Goal: Task Accomplishment & Management: Use online tool/utility

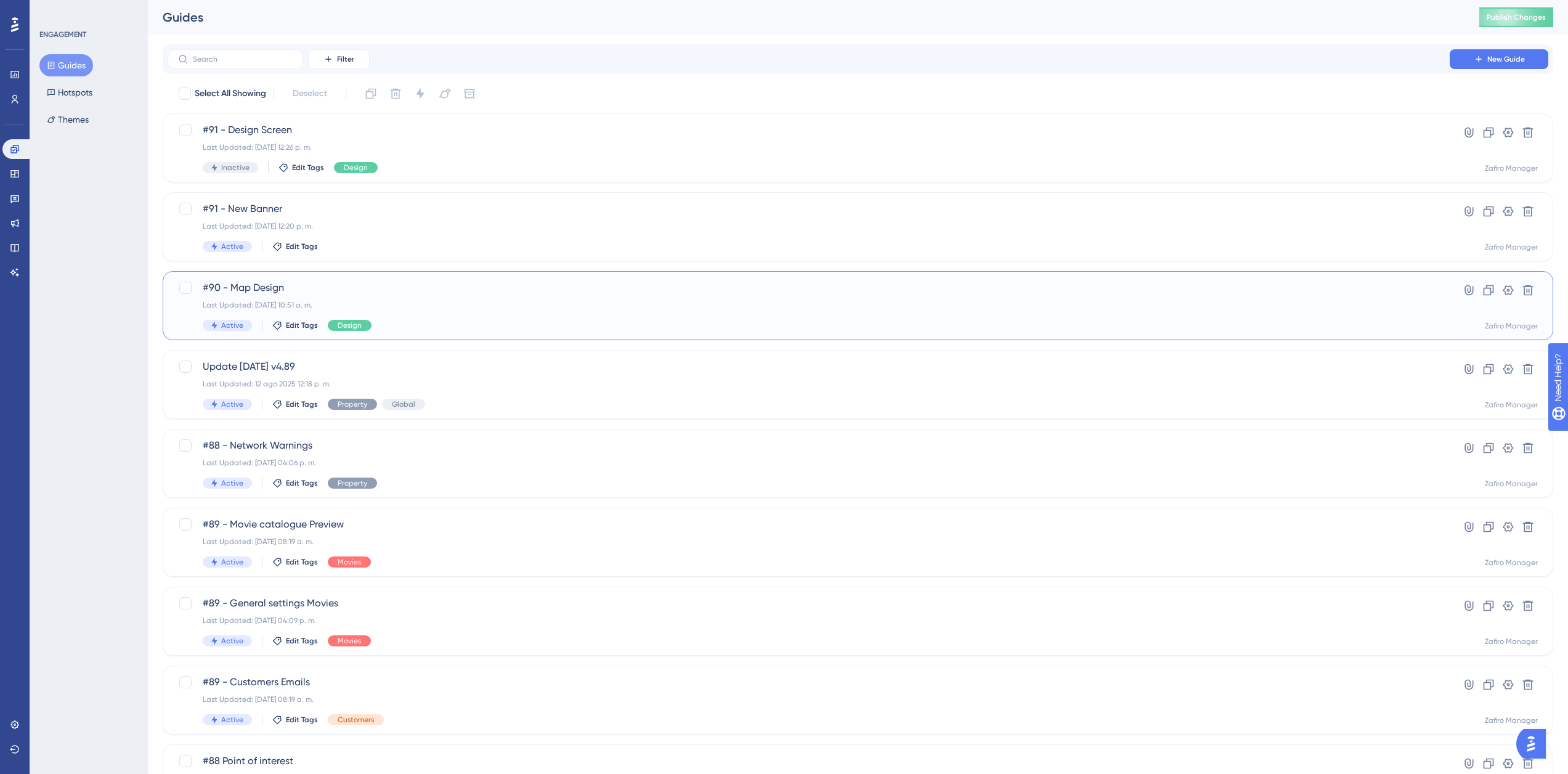
click at [458, 302] on div "Last Updated: 17 sept 2025 10:51 a. m." at bounding box center [809, 305] width 1212 height 10
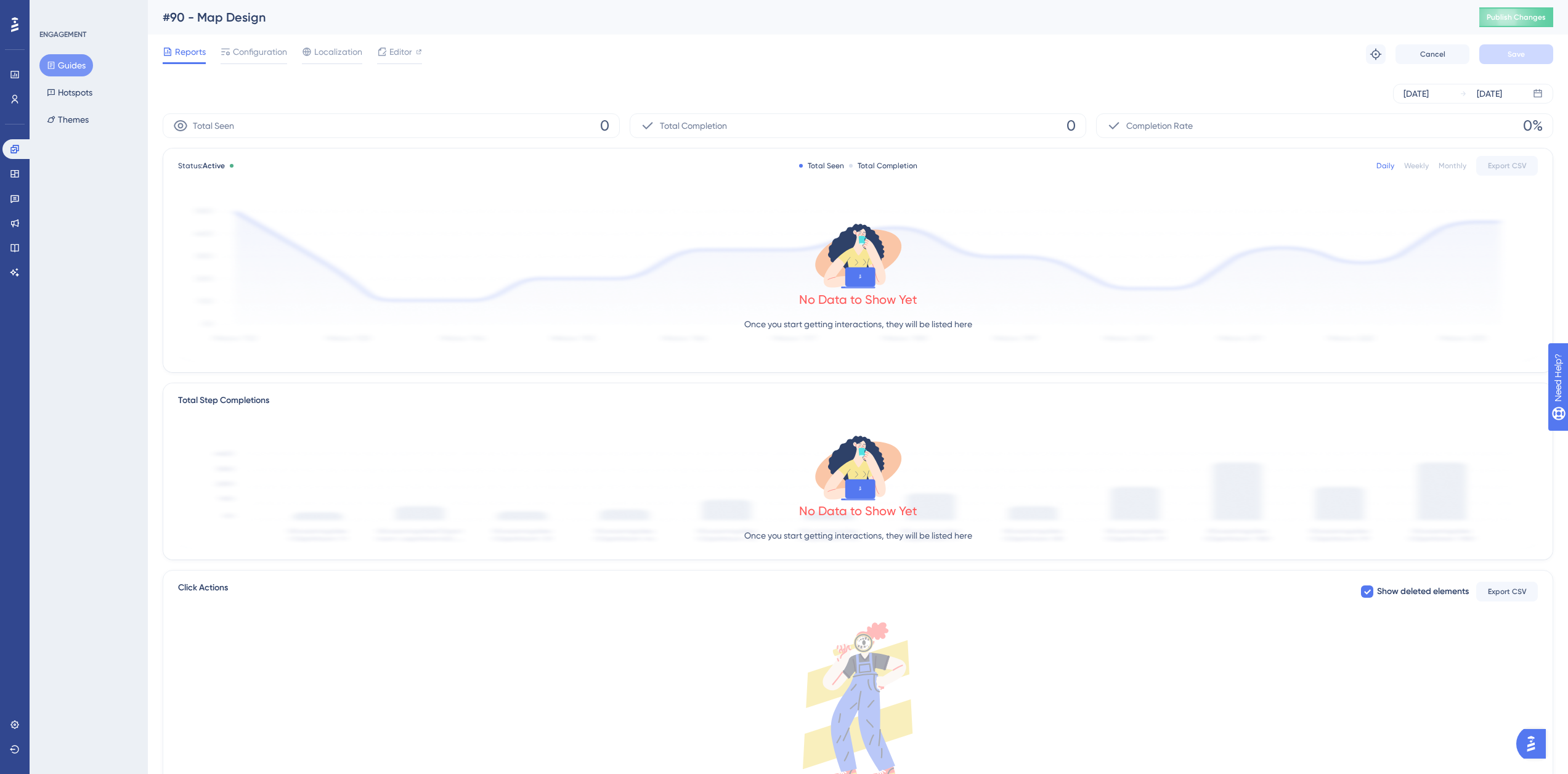
click at [192, 55] on span "Reports" at bounding box center [191, 51] width 31 height 15
click at [394, 51] on span "Editor" at bounding box center [401, 51] width 23 height 15
click at [253, 55] on span "Configuration" at bounding box center [259, 51] width 54 height 15
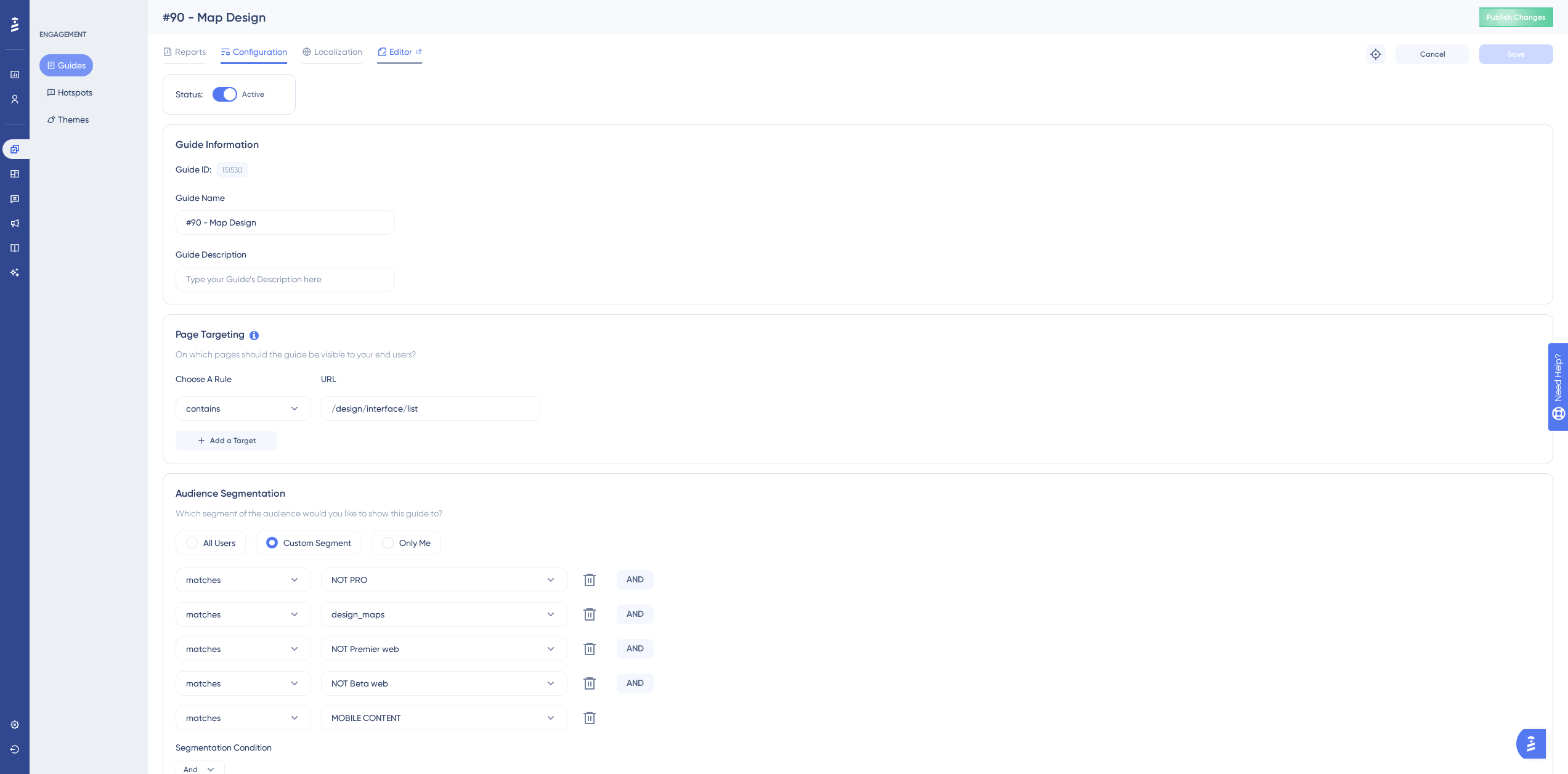
click at [398, 52] on span "Editor" at bounding box center [401, 51] width 23 height 15
click at [325, 52] on span "Localization" at bounding box center [338, 51] width 48 height 15
click at [347, 58] on span "Localization" at bounding box center [338, 51] width 48 height 15
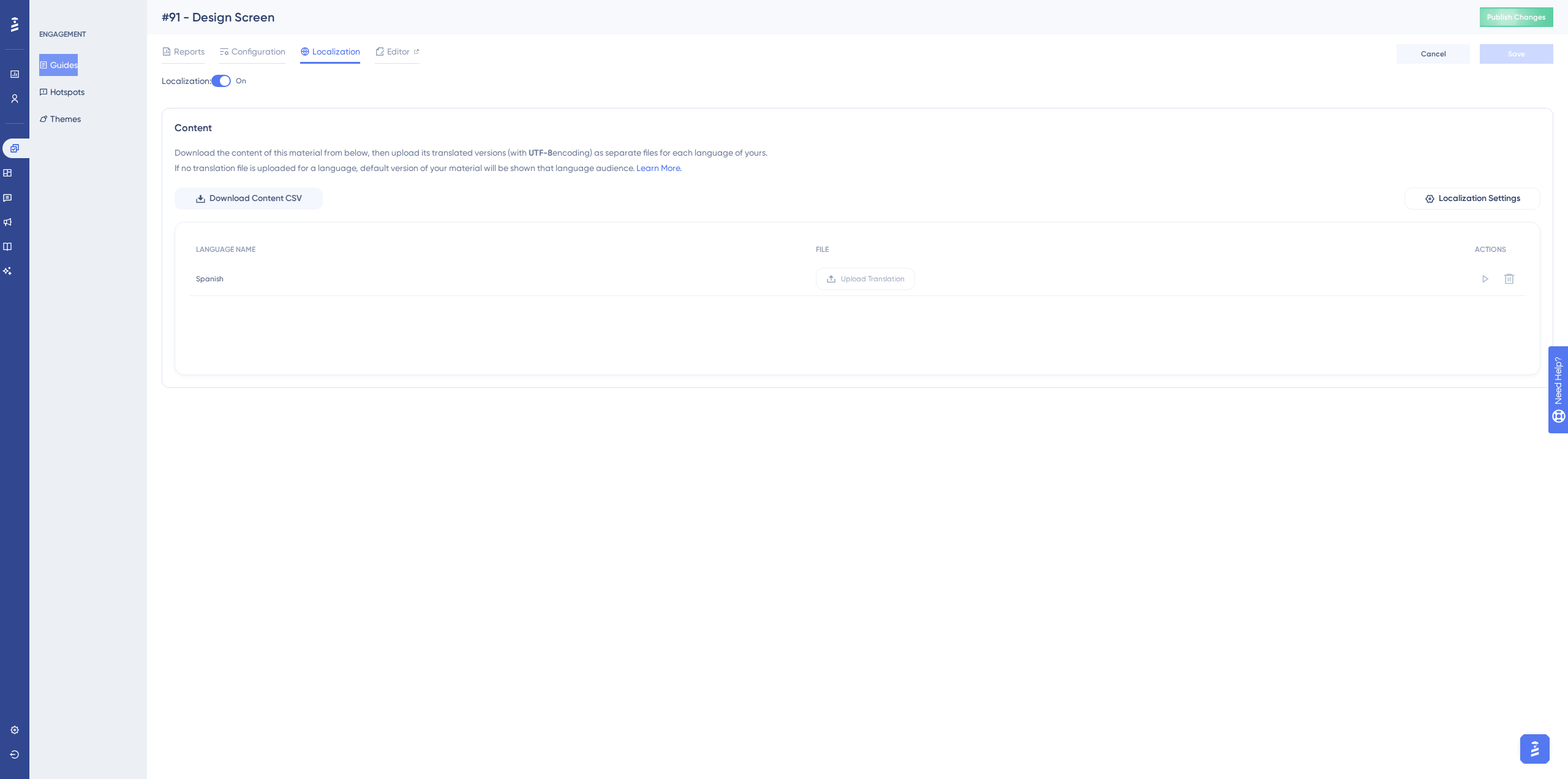
click at [221, 79] on div at bounding box center [221, 81] width 20 height 12
click at [211, 81] on input "On" at bounding box center [210, 81] width 1 height 1
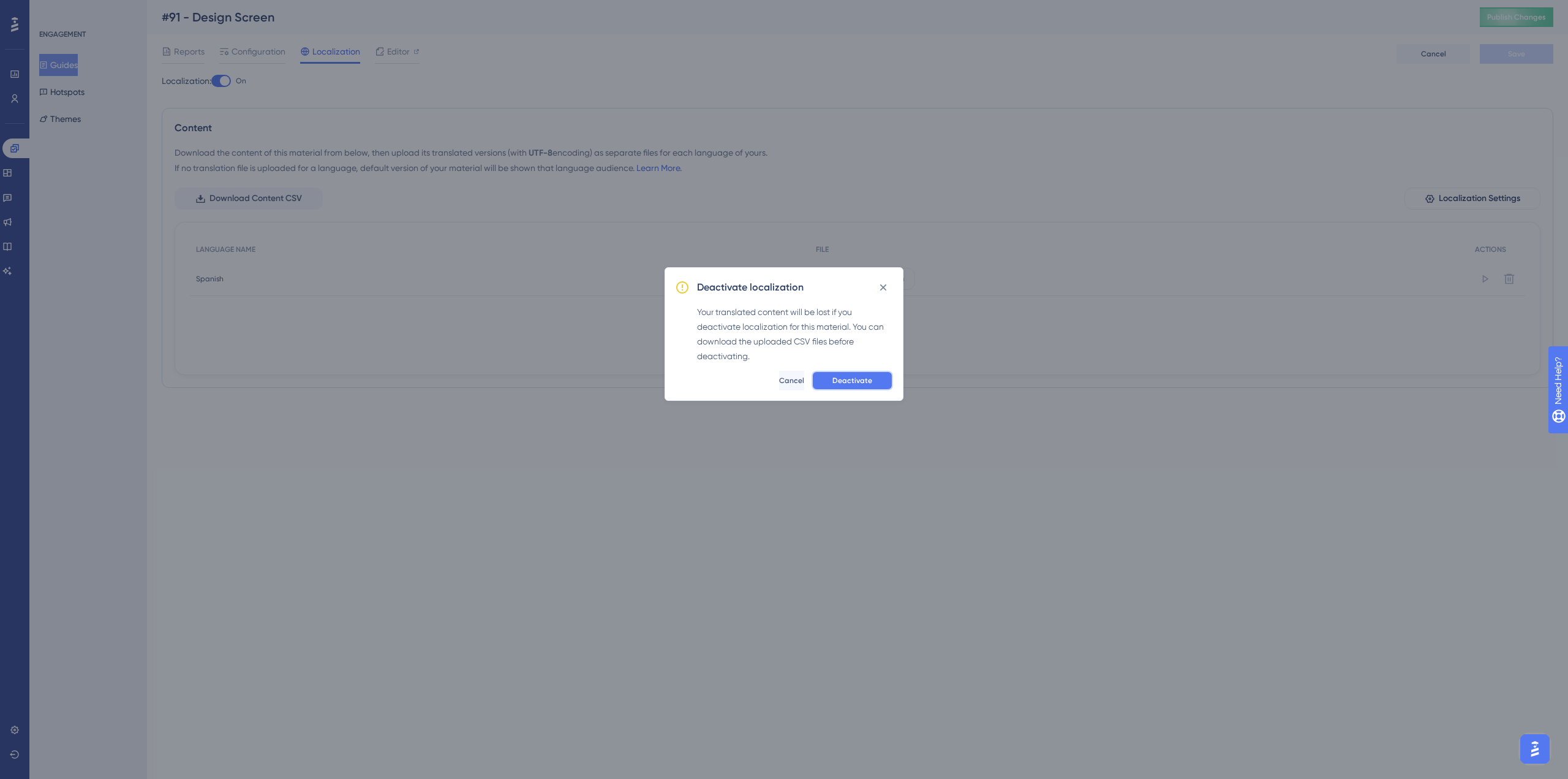
click at [850, 380] on span "Deactivate" at bounding box center [852, 380] width 40 height 9
checkbox input "false"
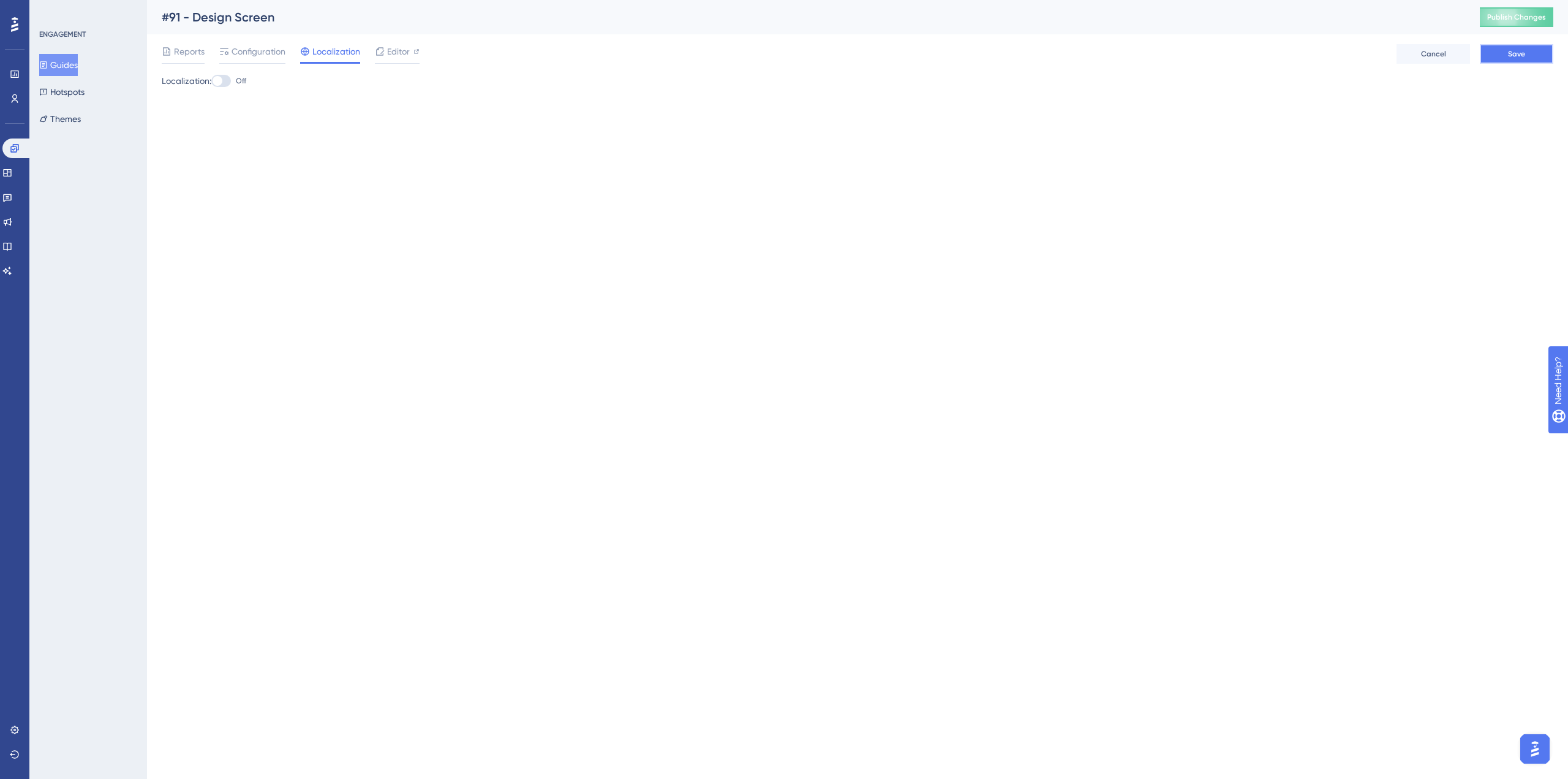
click at [1532, 57] on button "Save" at bounding box center [1516, 53] width 73 height 20
drag, startPoint x: 437, startPoint y: 52, endPoint x: 411, endPoint y: 53, distance: 26.0
click at [437, 52] on div "Reports Configuration Localization Editor Cancel Save" at bounding box center [856, 53] width 1391 height 39
click at [410, 53] on div "Editor" at bounding box center [398, 51] width 45 height 15
click at [343, 48] on span "Localization" at bounding box center [336, 51] width 47 height 15
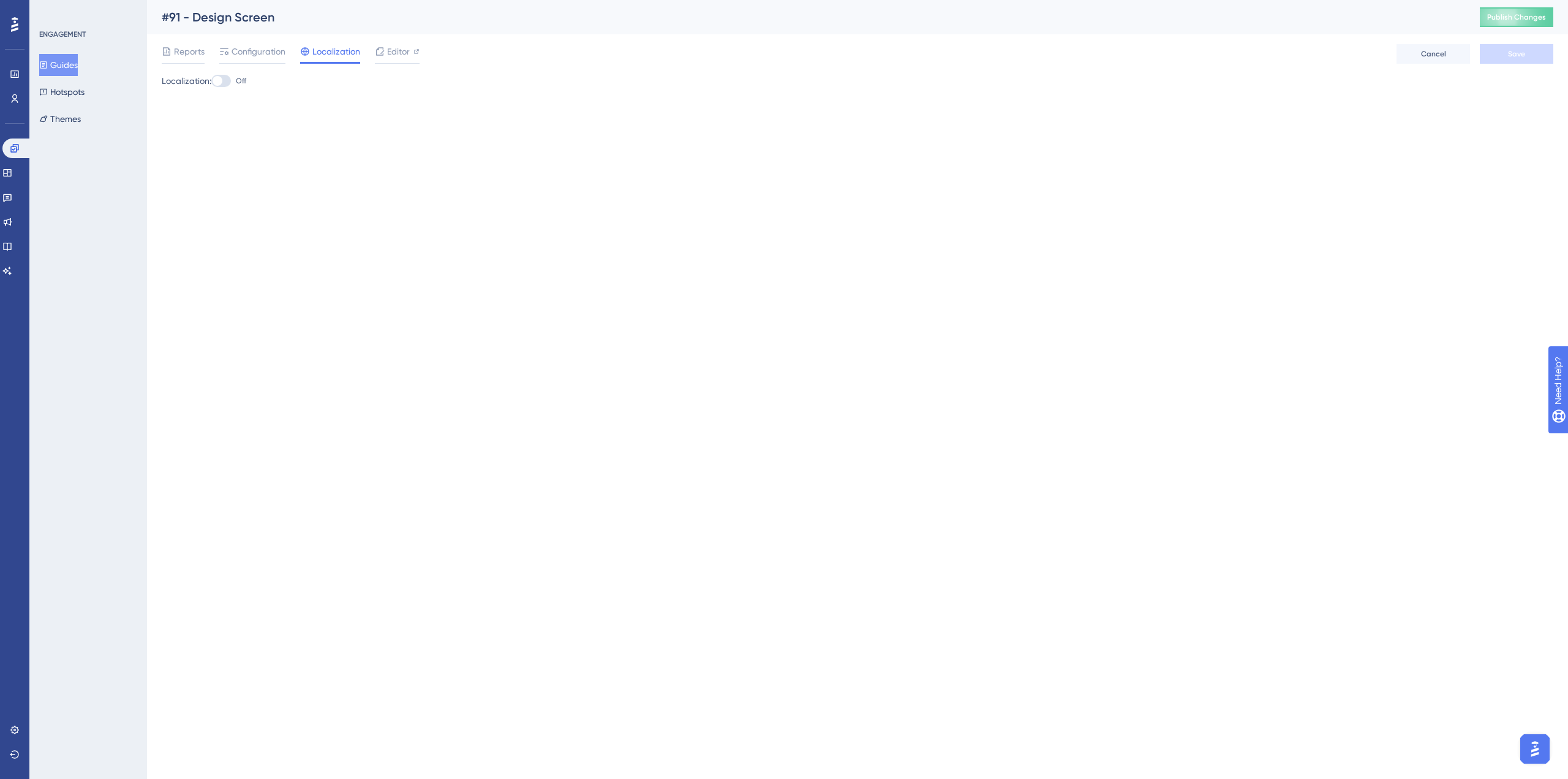
click at [229, 79] on div at bounding box center [221, 81] width 20 height 12
click at [211, 81] on input "Off" at bounding box center [210, 81] width 1 height 1
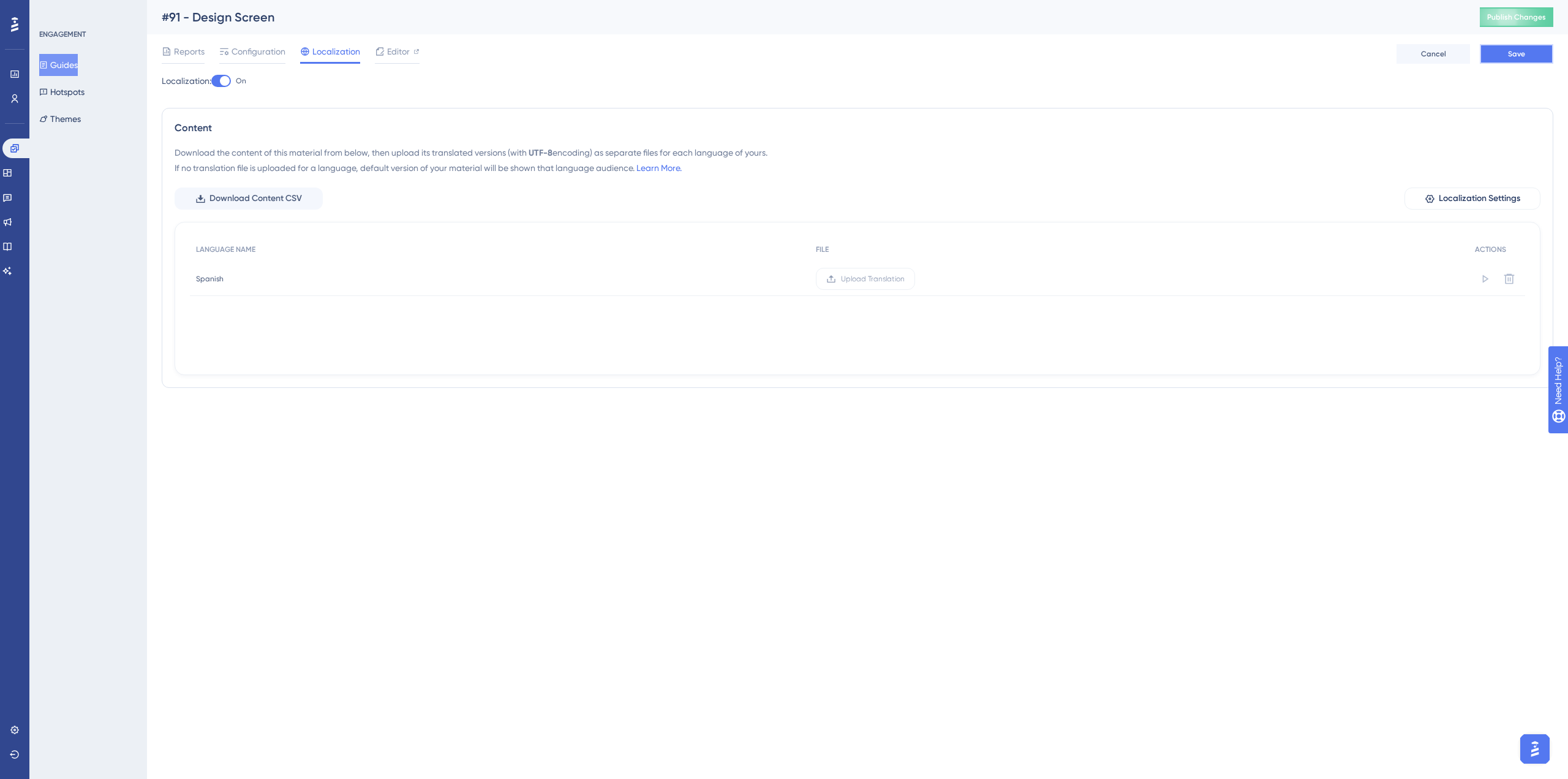
click at [1531, 53] on button "Save" at bounding box center [1516, 53] width 73 height 20
click at [827, 272] on label "Upload Translation" at bounding box center [865, 279] width 99 height 22
click at [905, 279] on input "Upload Translation" at bounding box center [905, 279] width 0 height 0
click at [1517, 53] on span "Save" at bounding box center [1516, 53] width 17 height 9
click at [290, 140] on div "Content Download the content of this material from below, then upload its trans…" at bounding box center [856, 248] width 1391 height 280
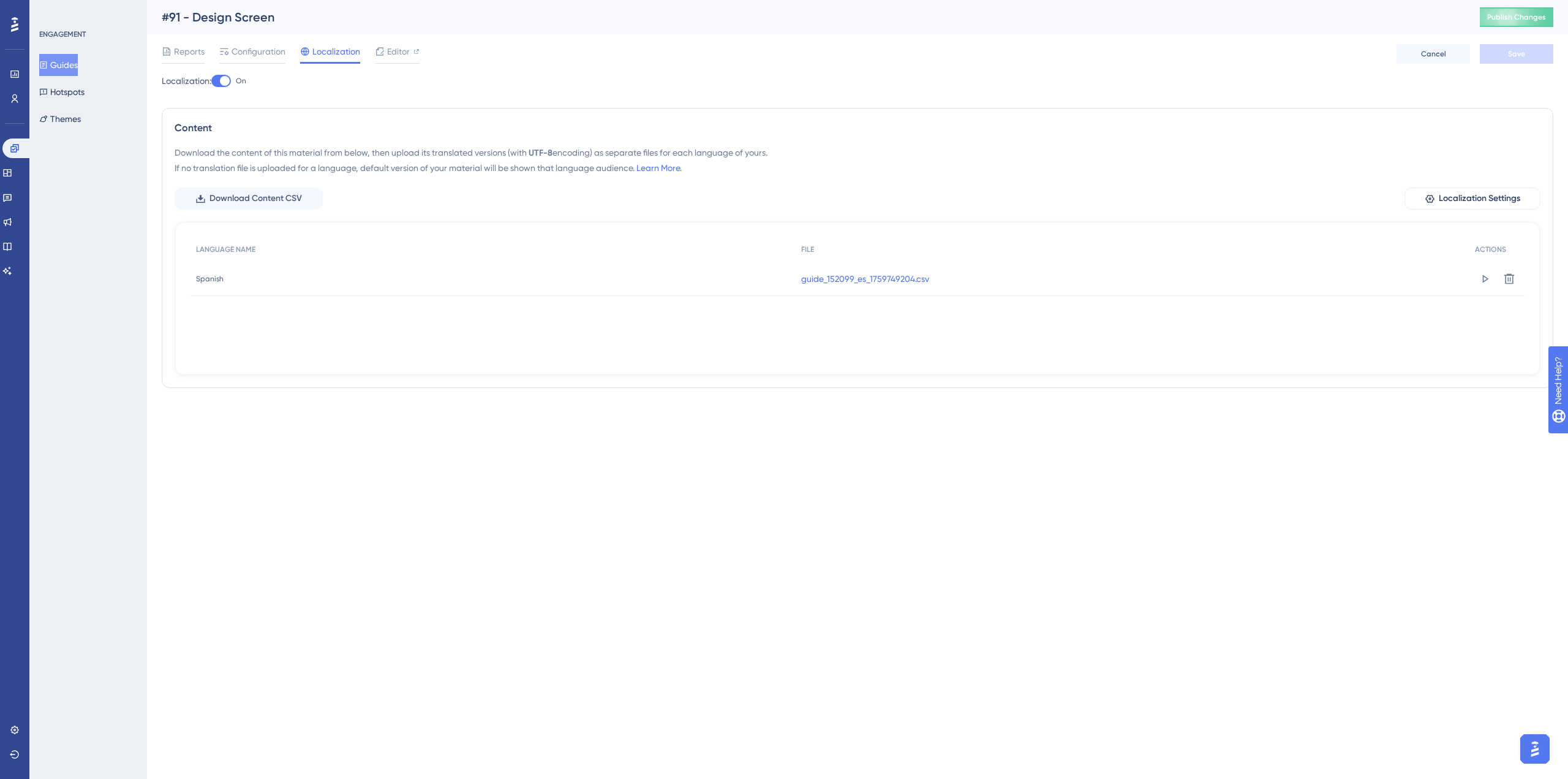
click at [225, 80] on div at bounding box center [224, 80] width 9 height 9
click at [211, 81] on input "On" at bounding box center [210, 81] width 1 height 1
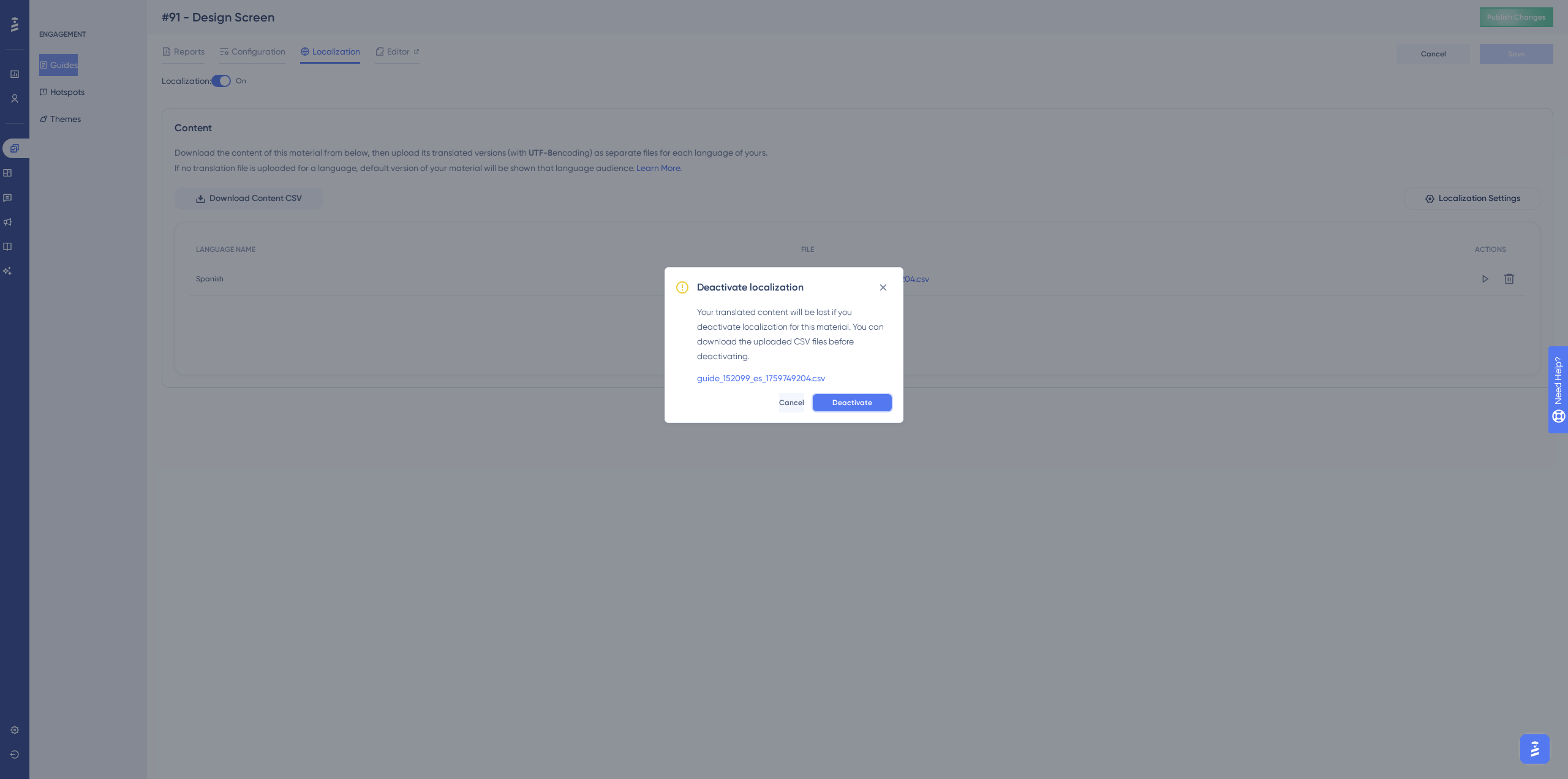
click at [837, 396] on button "Deactivate" at bounding box center [852, 402] width 81 height 20
checkbox input "false"
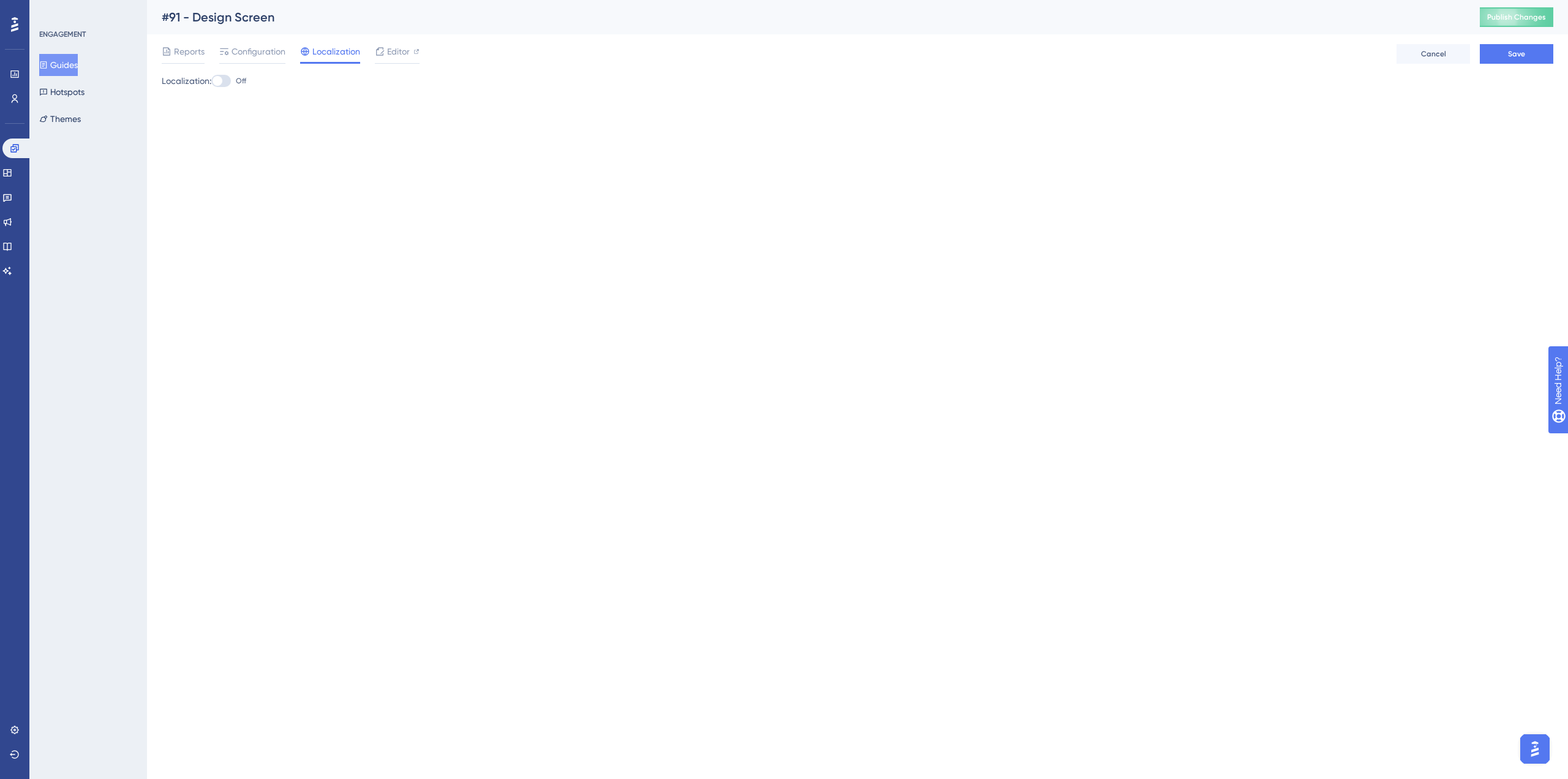
click at [1523, 43] on div "Reports Configuration Localization Editor Cancel Save" at bounding box center [856, 53] width 1391 height 39
click at [1525, 53] on button "Save" at bounding box center [1516, 53] width 73 height 20
click at [393, 52] on span "Editor" at bounding box center [398, 51] width 22 height 15
click at [338, 56] on span "Localization" at bounding box center [336, 51] width 47 height 15
click at [223, 80] on div at bounding box center [216, 80] width 9 height 9
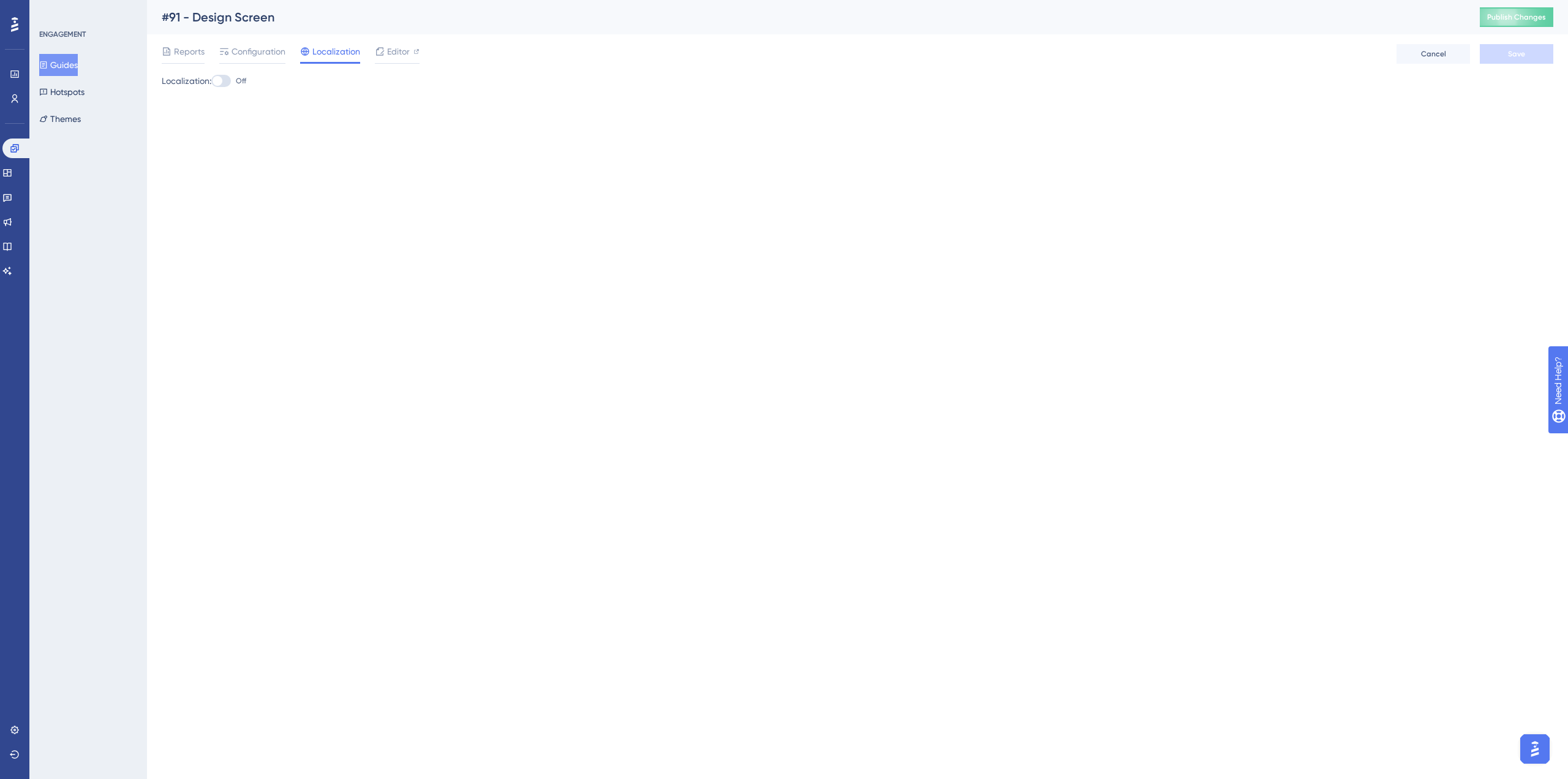
click at [211, 81] on input "Off" at bounding box center [210, 81] width 1 height 1
checkbox input "true"
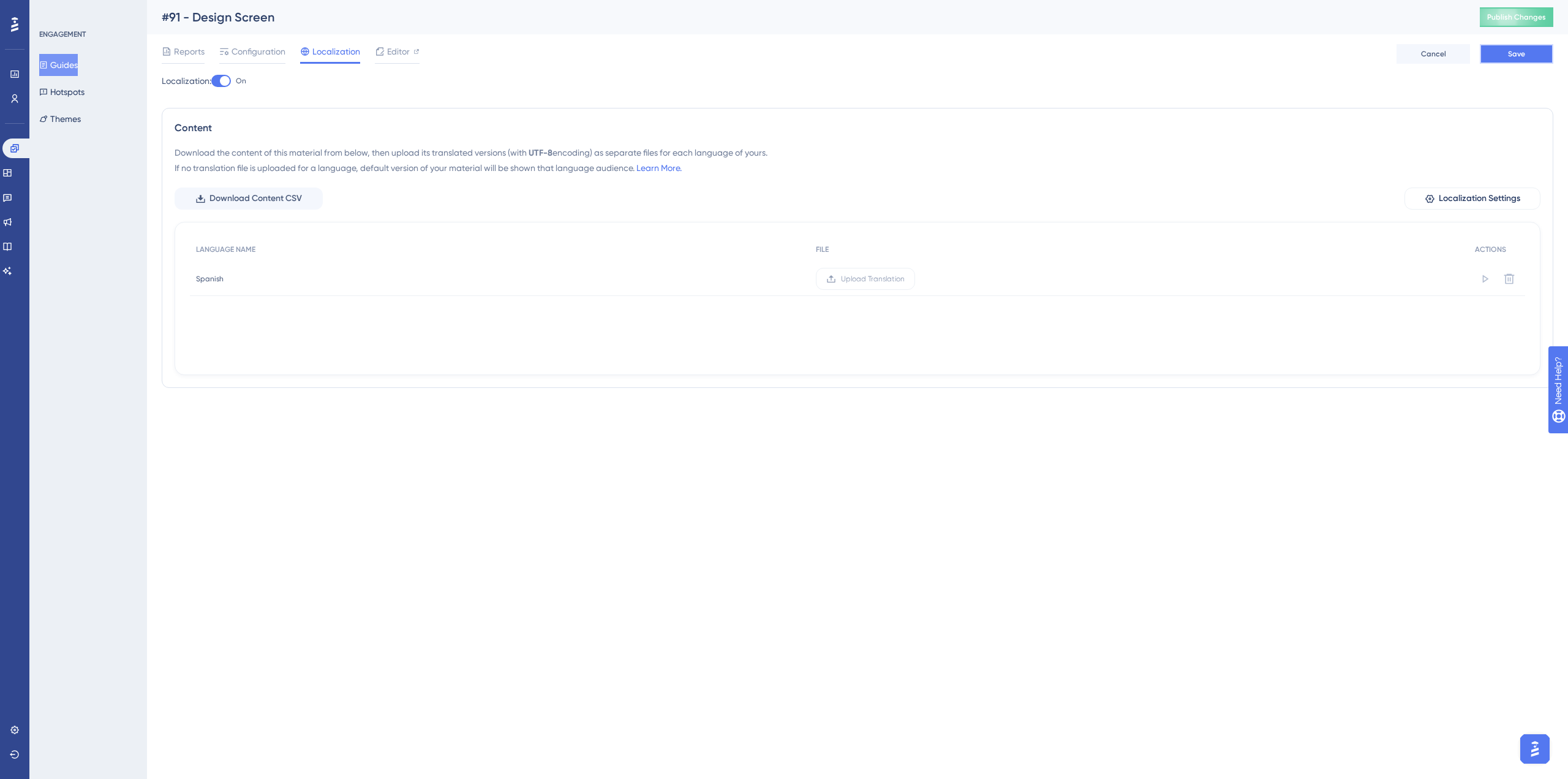
click at [1514, 56] on span "Save" at bounding box center [1516, 53] width 17 height 9
click at [273, 206] on button "Download Content CSV" at bounding box center [248, 198] width 148 height 22
click at [868, 278] on span "Upload Translation" at bounding box center [873, 278] width 64 height 9
click at [905, 279] on input "Upload Translation" at bounding box center [905, 279] width 0 height 0
click at [1525, 52] on span "Save" at bounding box center [1516, 53] width 17 height 9
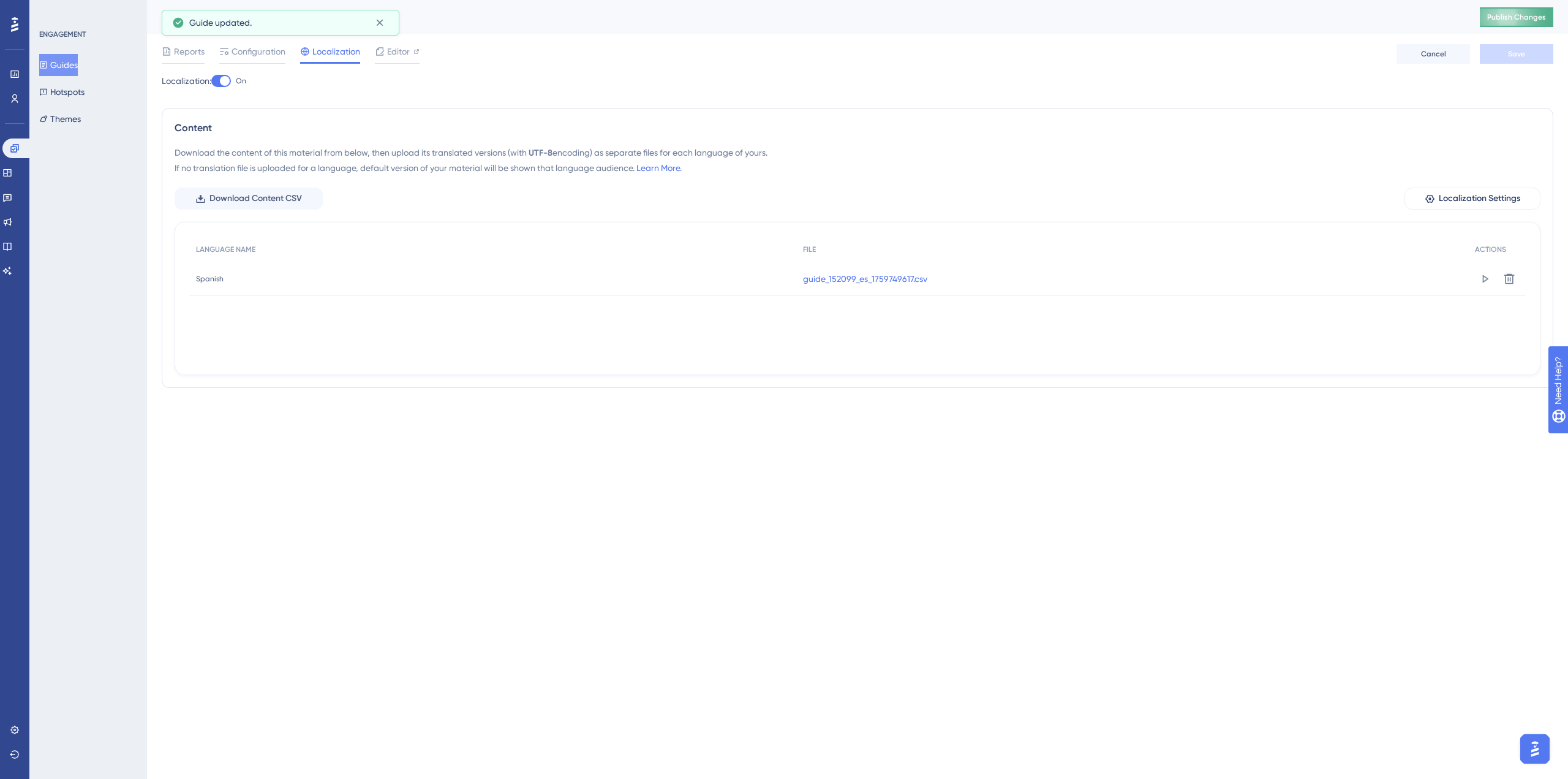
click at [1508, 8] on button "Publish Changes" at bounding box center [1516, 17] width 73 height 20
click at [321, 432] on div "Performance Users Engagement Widgets Feedback Product Updates Knowledge Base AI…" at bounding box center [784, 218] width 1568 height 437
click at [518, 128] on div "Content" at bounding box center [857, 128] width 1366 height 15
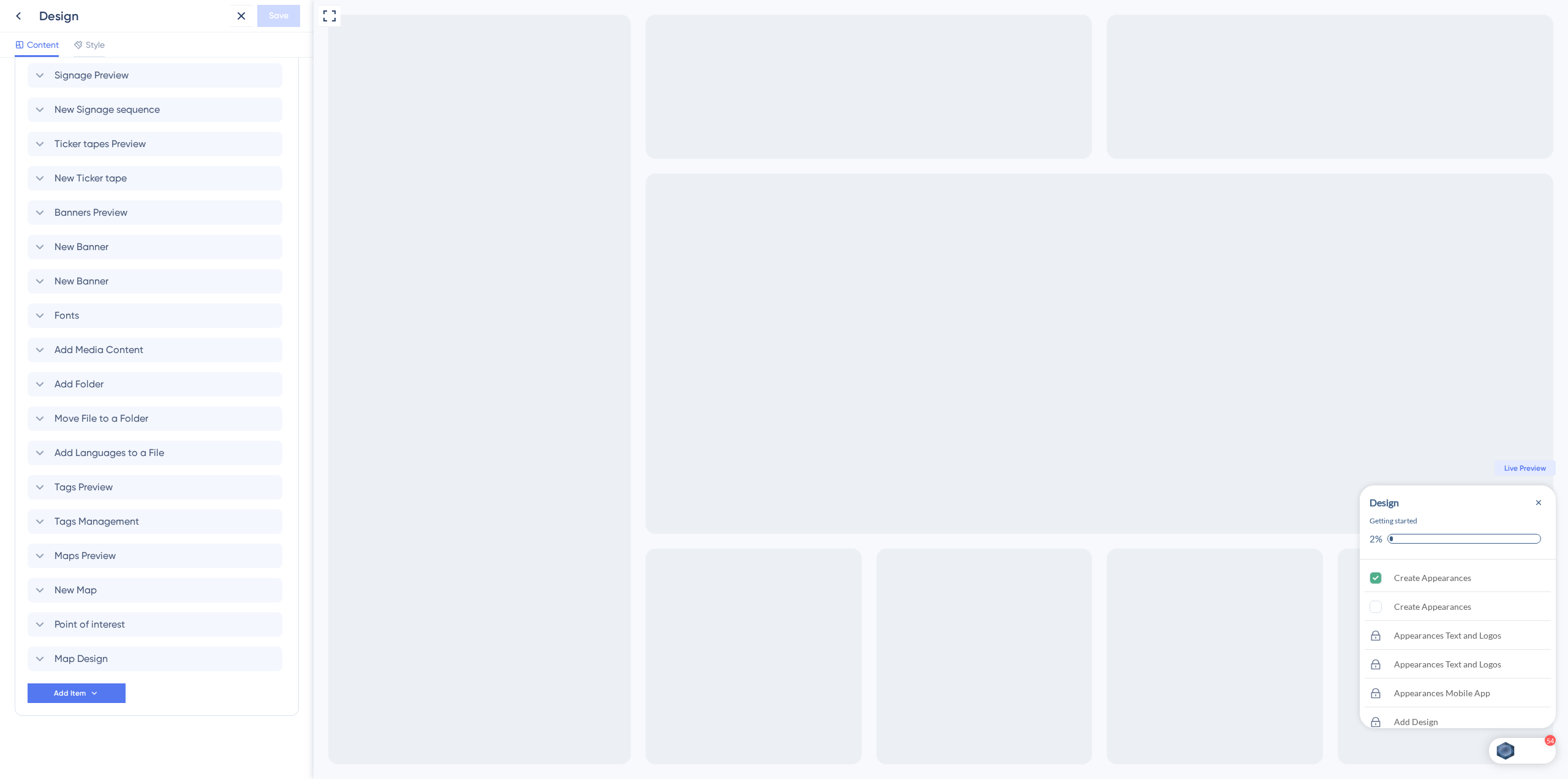
scroll to position [1713, 0]
click at [91, 693] on icon at bounding box center [94, 692] width 9 height 9
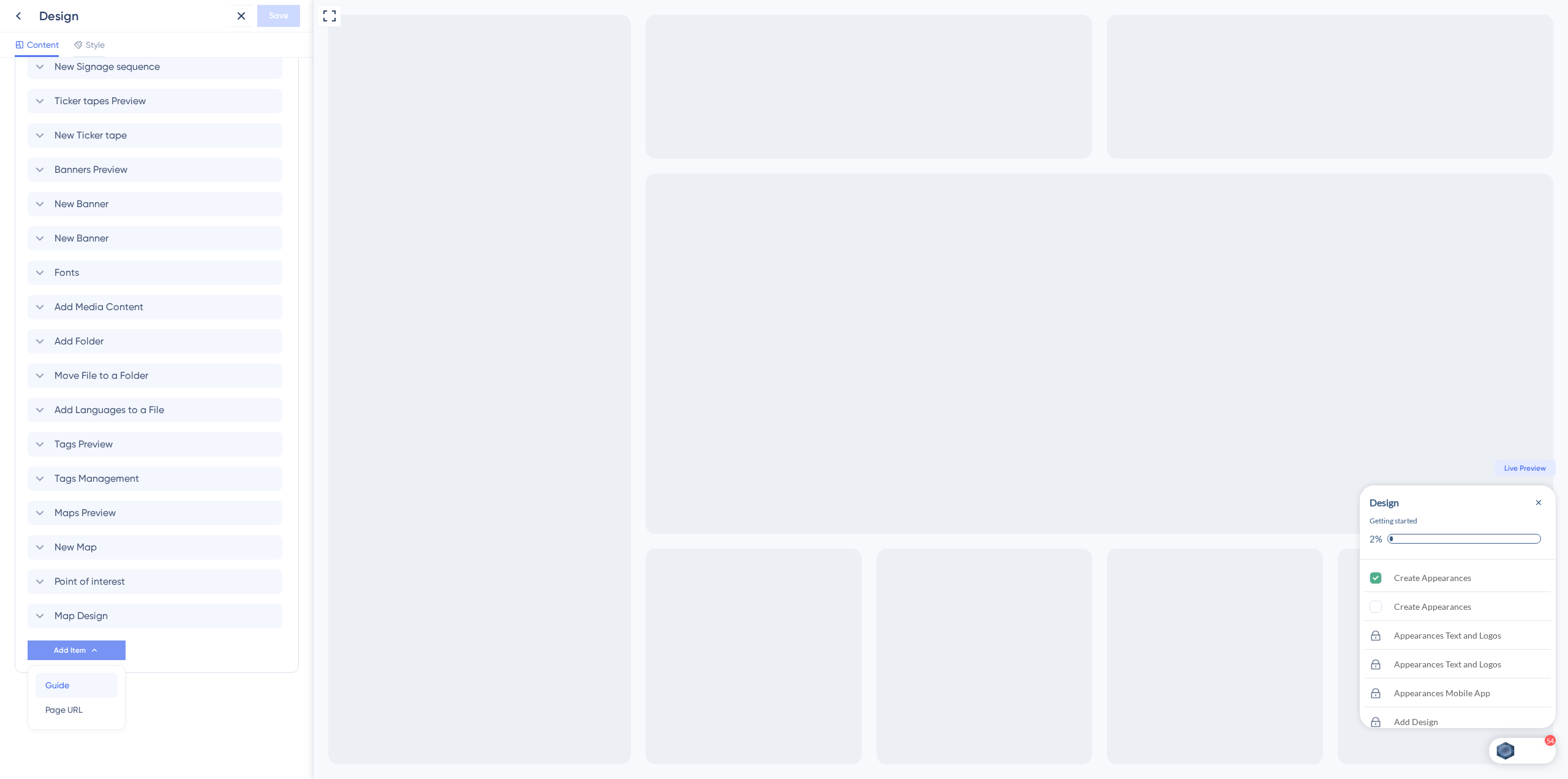
click at [89, 684] on div "Guide Guide" at bounding box center [77, 685] width 62 height 24
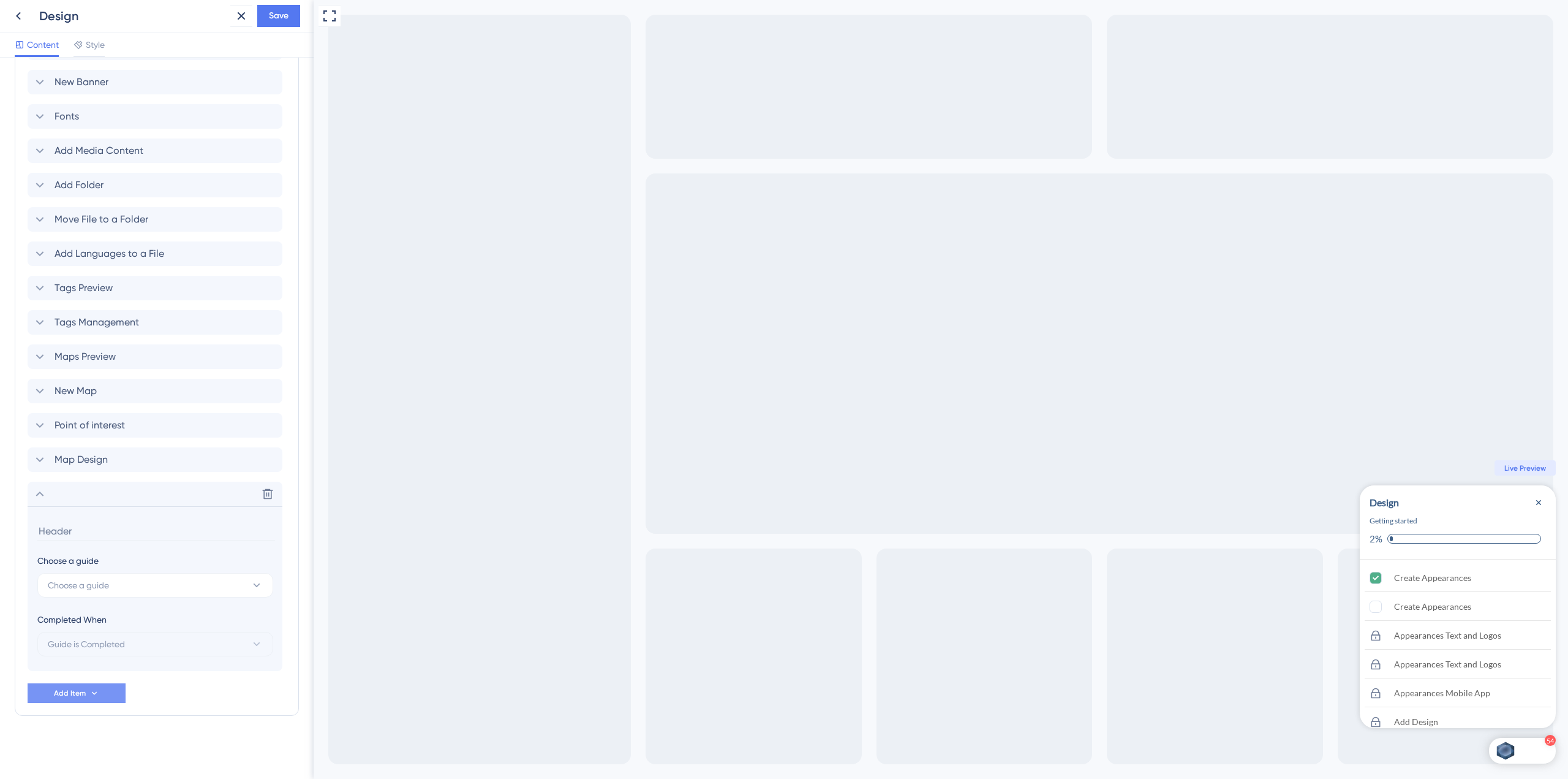
scroll to position [1913, 0]
click at [83, 587] on span "Choose a guide" at bounding box center [78, 584] width 61 height 15
type input "map"
click at [165, 658] on span "#90 - Map Design - Only Mobile" at bounding box center [116, 659] width 123 height 15
click at [241, 582] on icon at bounding box center [240, 585] width 10 height 10
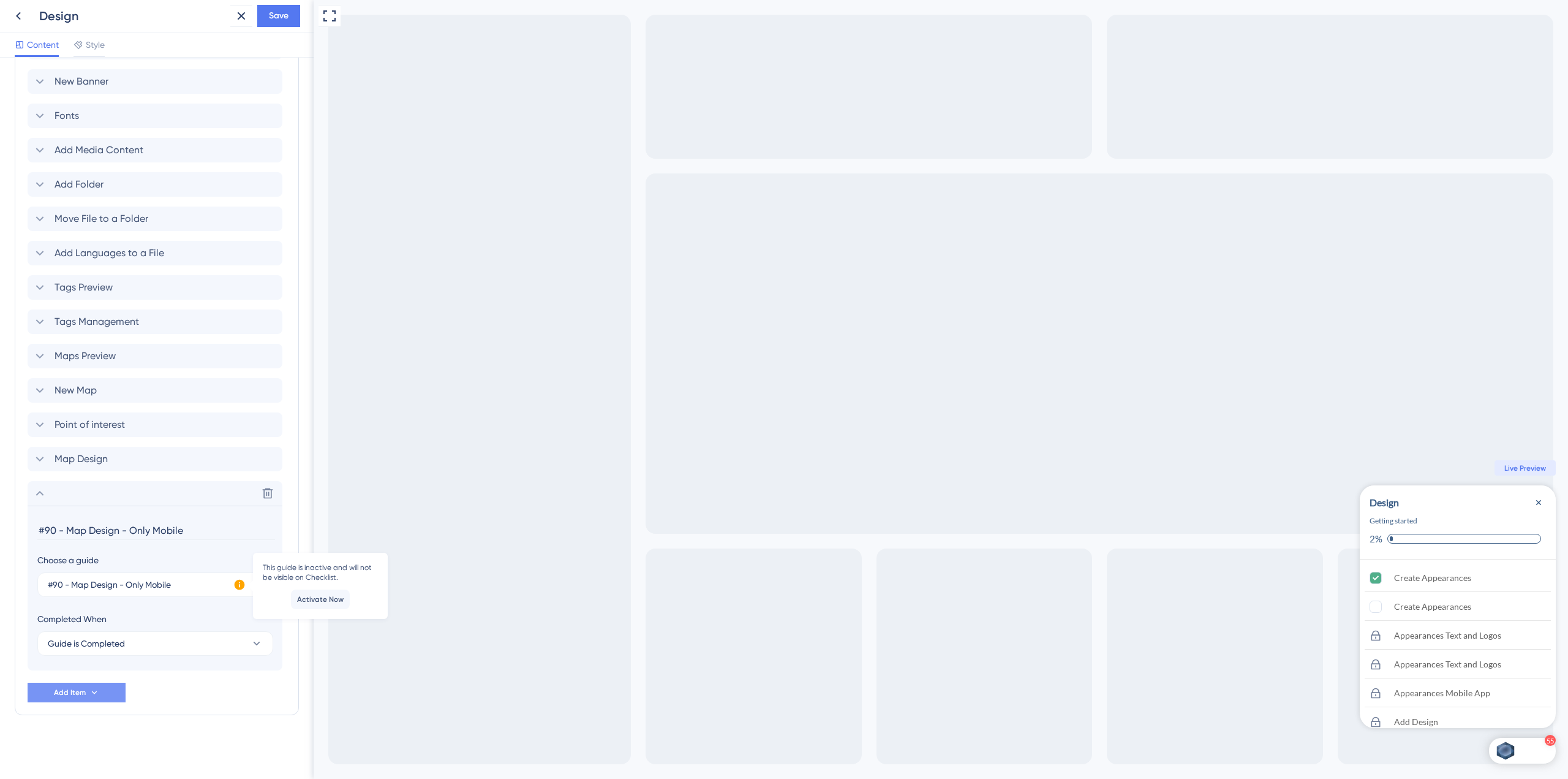
click at [154, 528] on input "#90 - Map Design - Only Mobile" at bounding box center [156, 531] width 238 height 19
drag, startPoint x: 69, startPoint y: 525, endPoint x: 3, endPoint y: 534, distance: 66.6
click at [3, 534] on div "Checklist Header Title Design Subtitle Getting started Functions Progress Bar O…" at bounding box center [157, 418] width 314 height 721
drag, startPoint x: 405, startPoint y: 530, endPoint x: 320, endPoint y: 502, distance: 89.5
type input "Map Design"
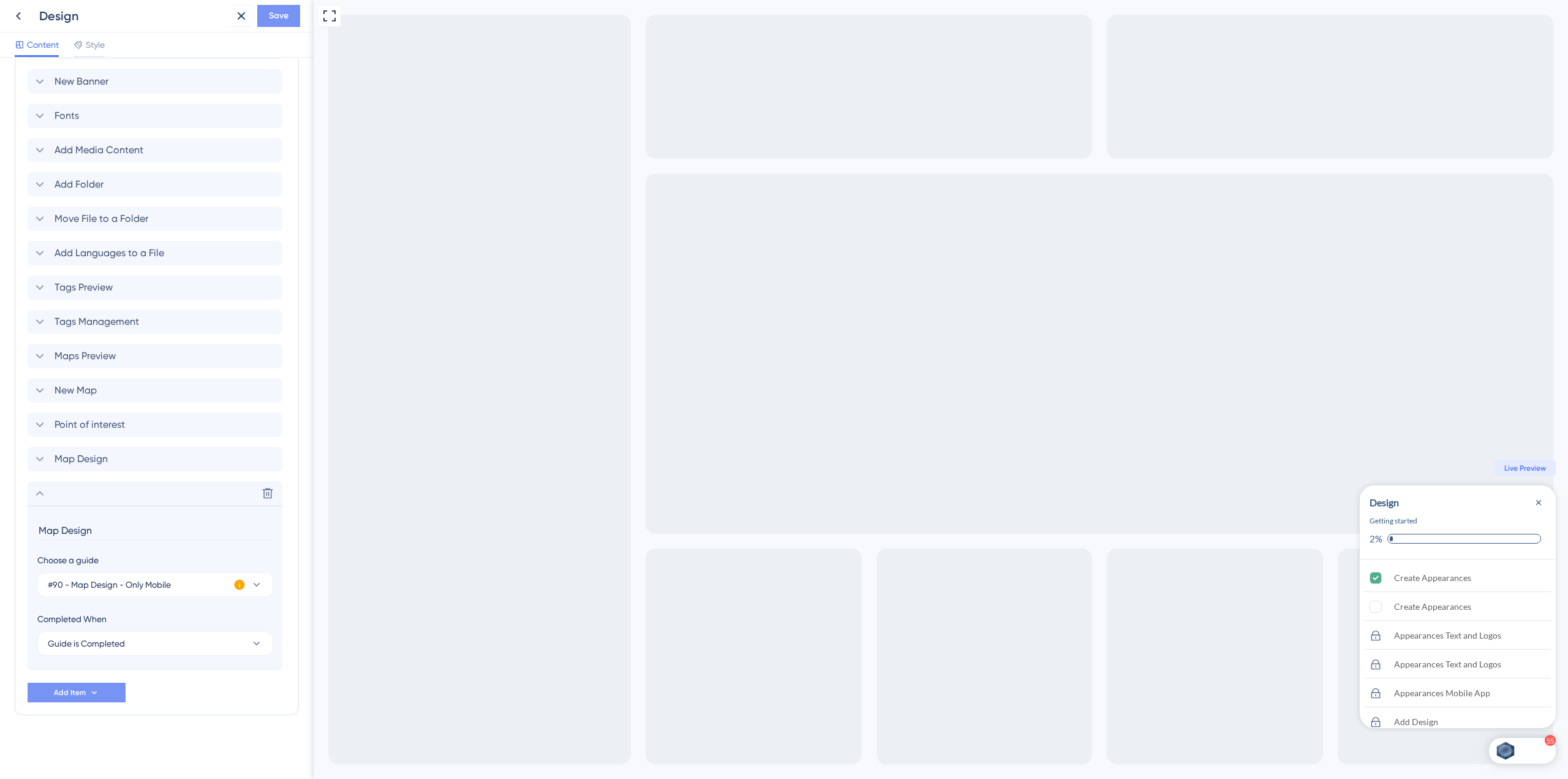
click at [287, 14] on span "Save" at bounding box center [279, 16] width 20 height 15
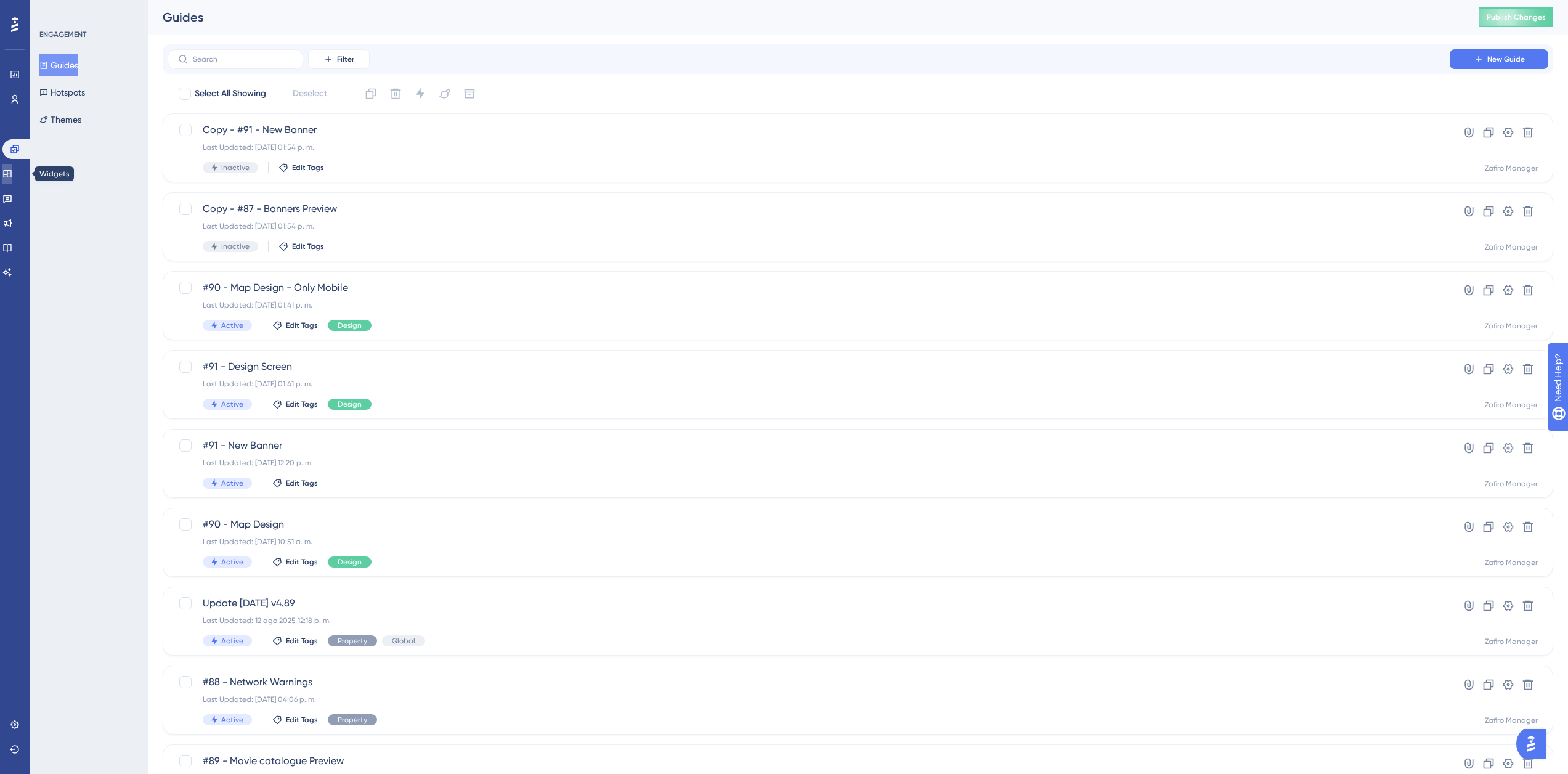
click at [12, 180] on link at bounding box center [7, 174] width 10 height 20
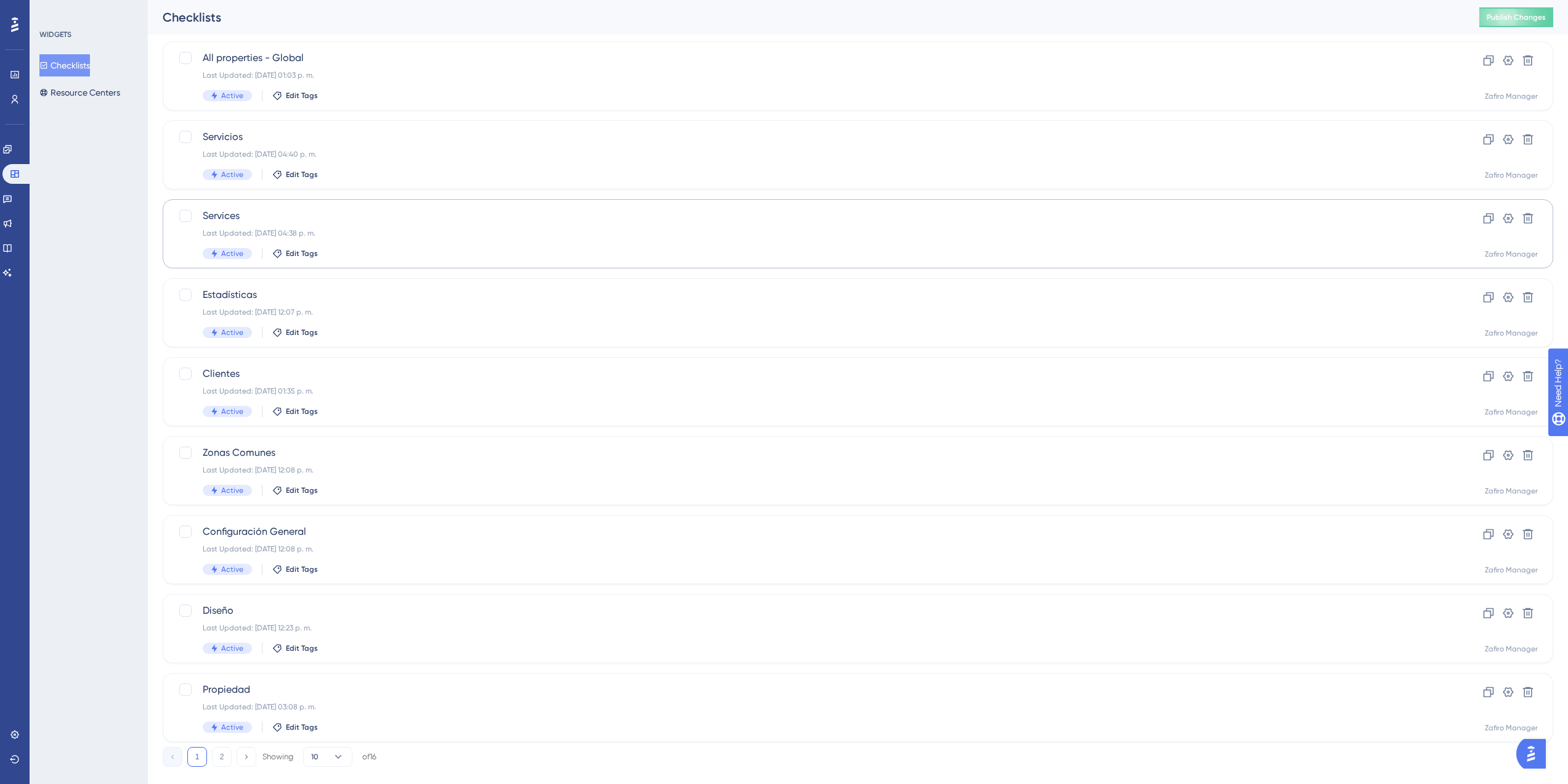
scroll to position [174, 0]
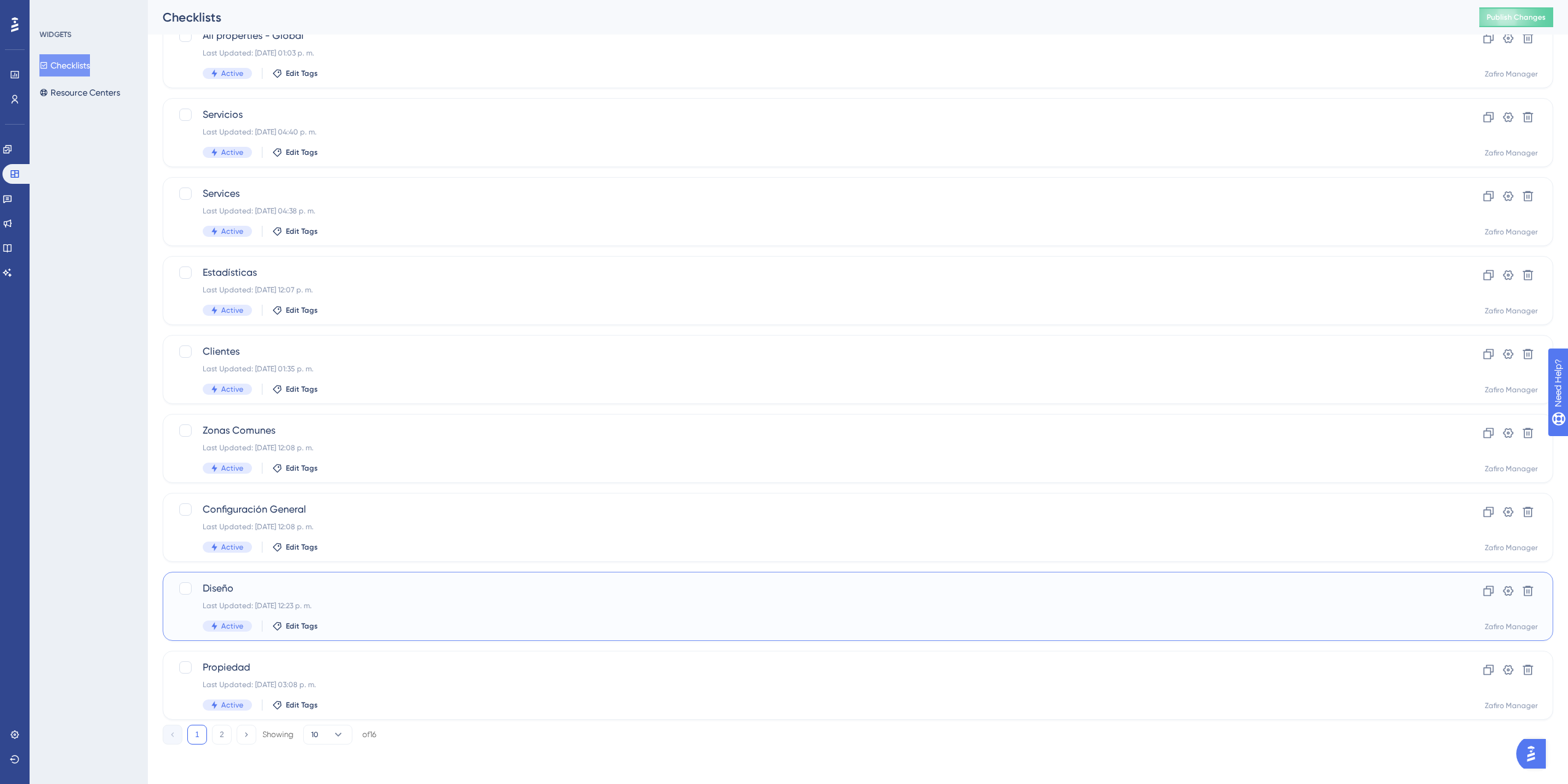
click at [384, 605] on div "Last Updated: 17 sept 2025 12:23 p. m." at bounding box center [809, 605] width 1212 height 10
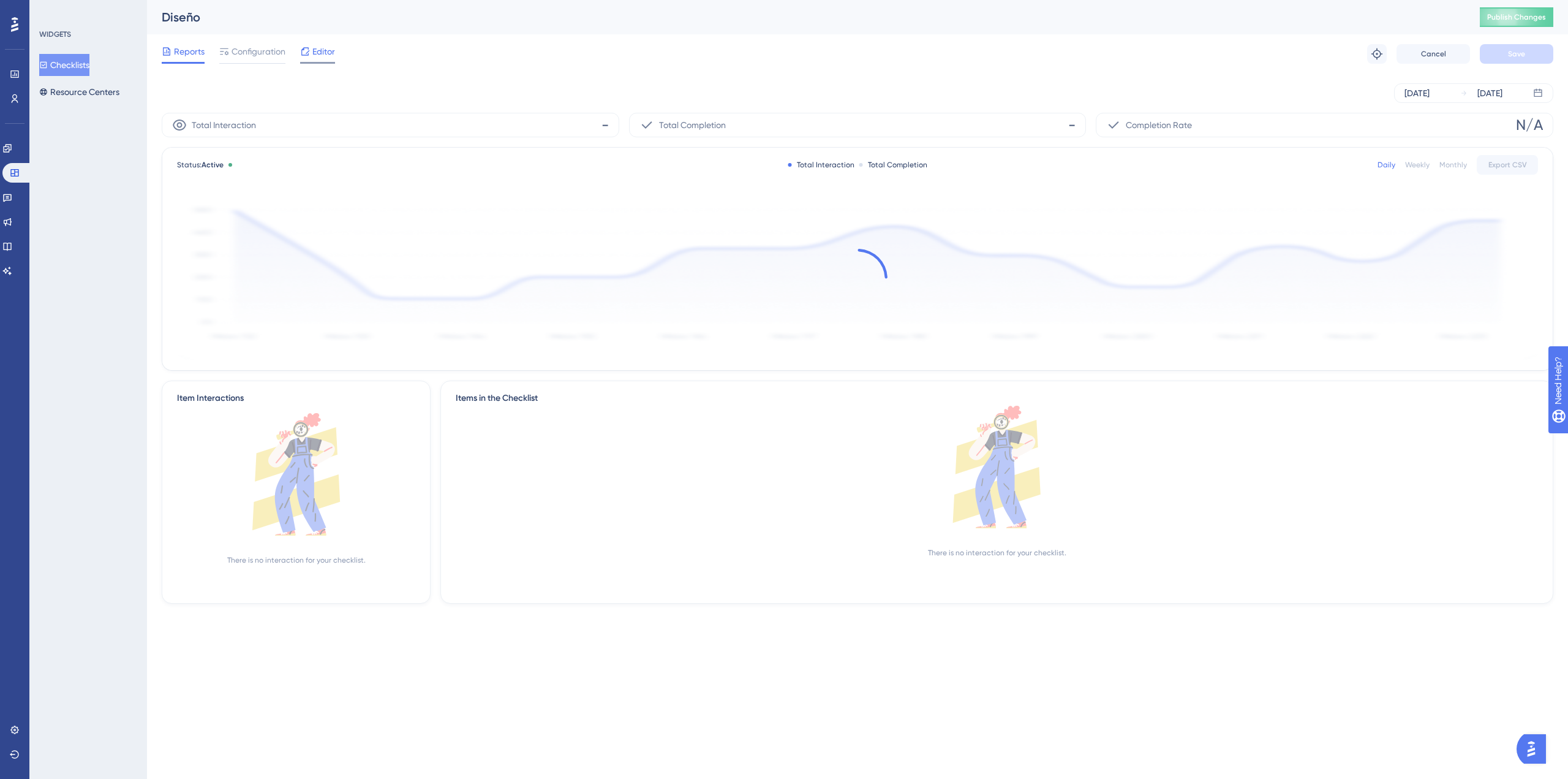
click at [329, 52] on span "Editor" at bounding box center [323, 51] width 22 height 15
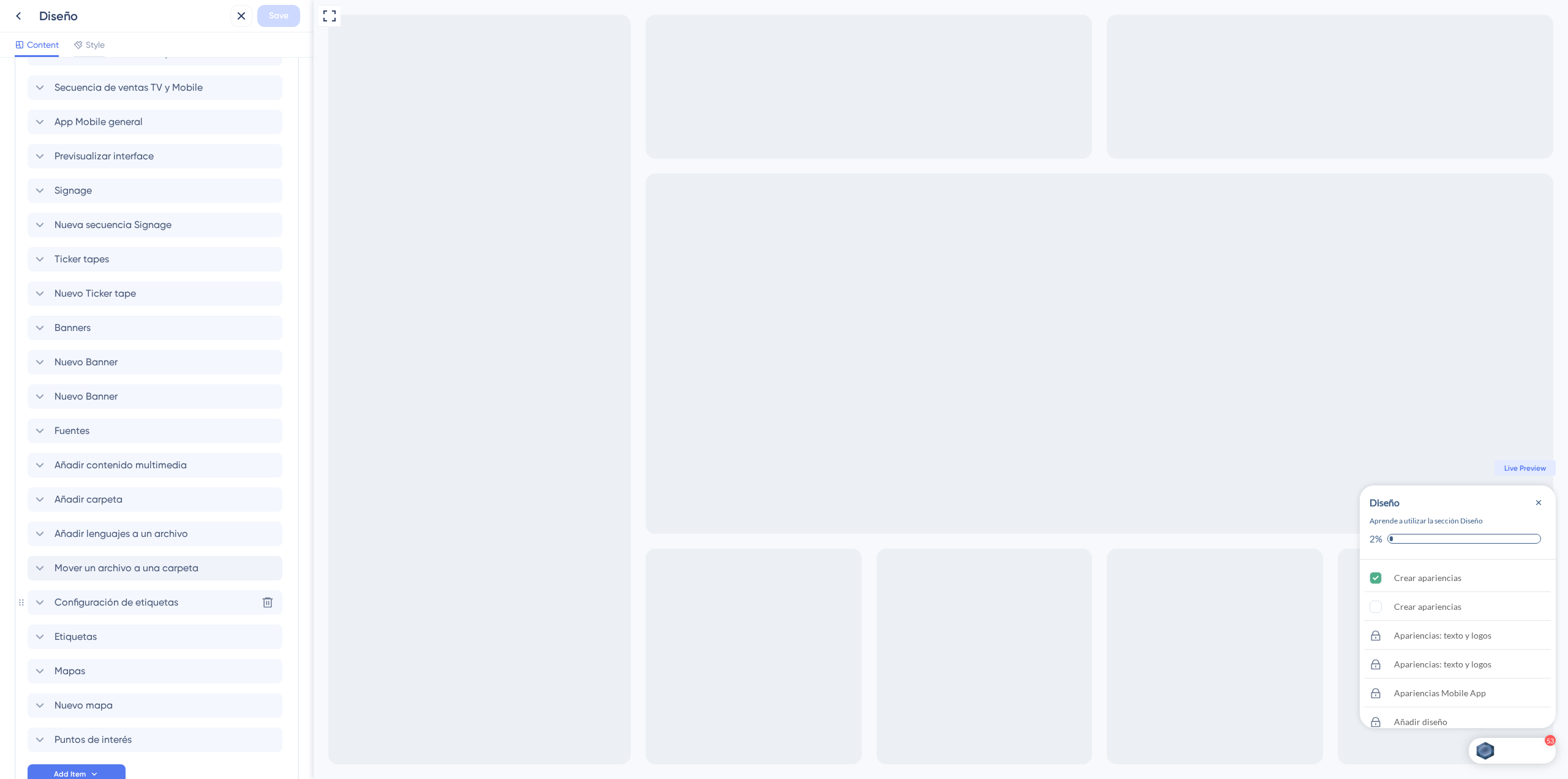
scroll to position [1679, 0]
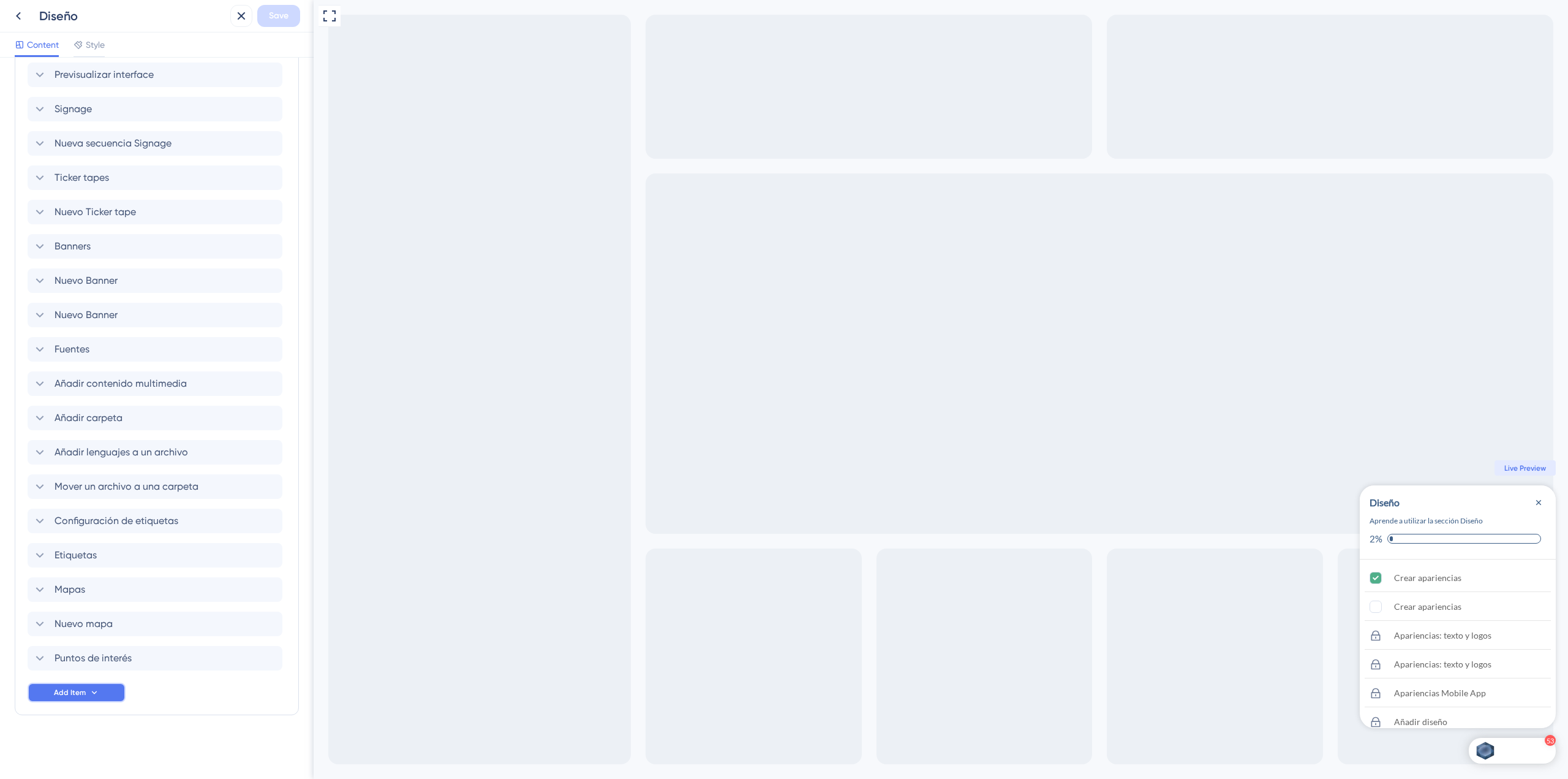
click at [70, 694] on span "Add Item" at bounding box center [69, 692] width 32 height 9
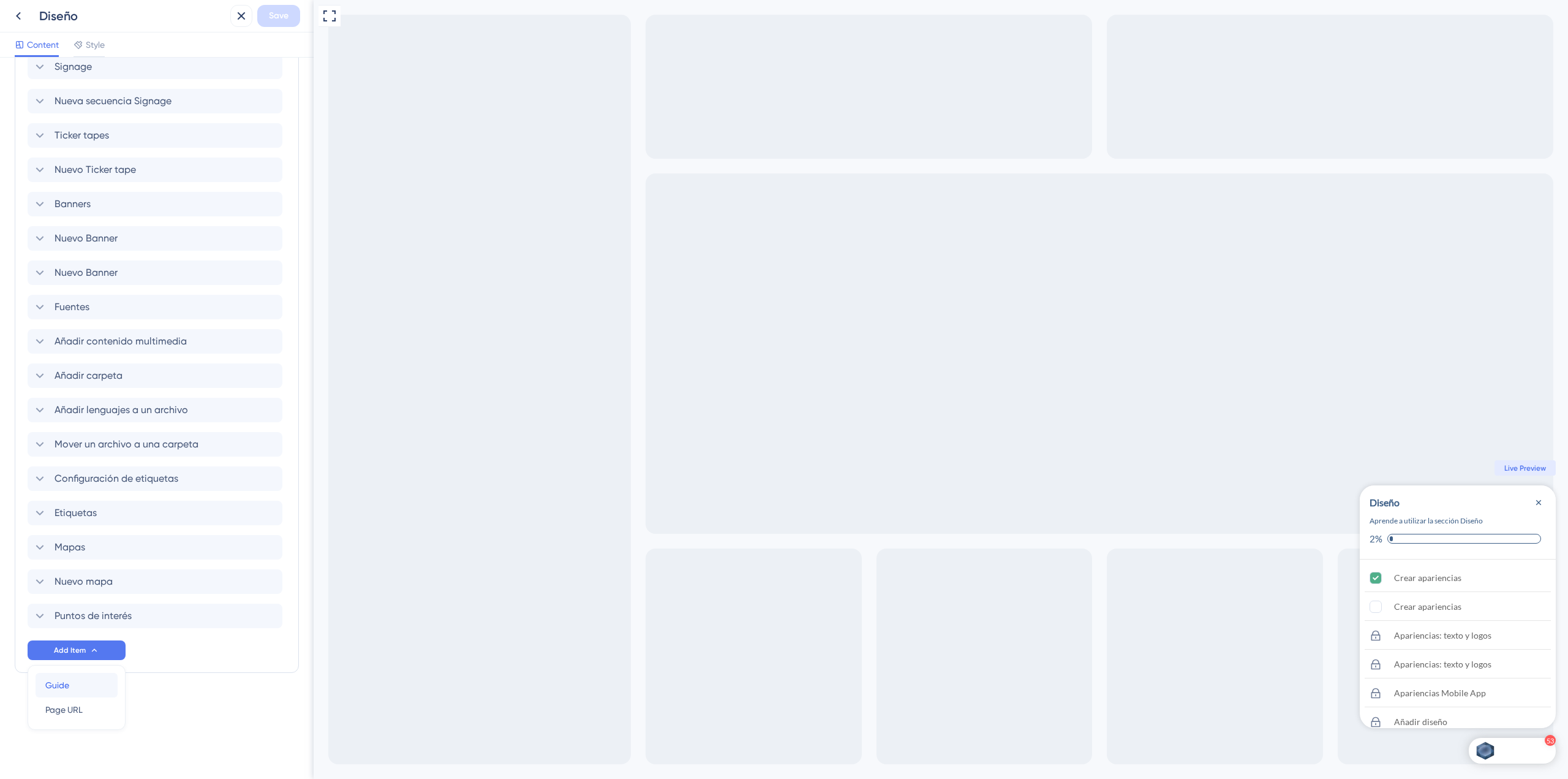
click at [81, 684] on div "Guide Guide" at bounding box center [77, 685] width 62 height 24
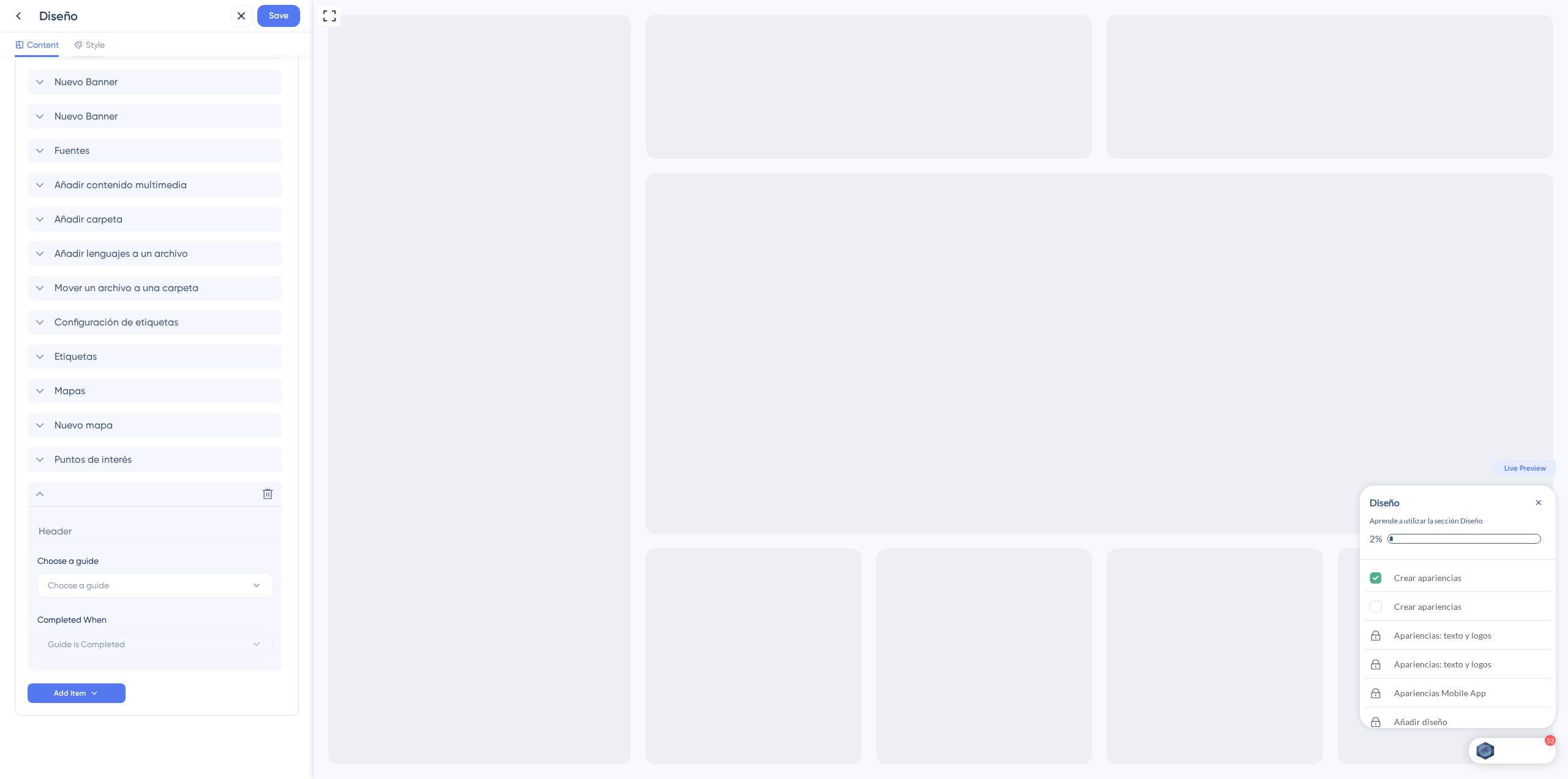
scroll to position [1878, 0]
drag, startPoint x: 113, startPoint y: 565, endPoint x: 113, endPoint y: 573, distance: 8.0
click at [113, 572] on div "Choose a guide Choose a guide" at bounding box center [154, 575] width 235 height 44
click at [117, 589] on button "Choose a guide" at bounding box center [154, 584] width 235 height 24
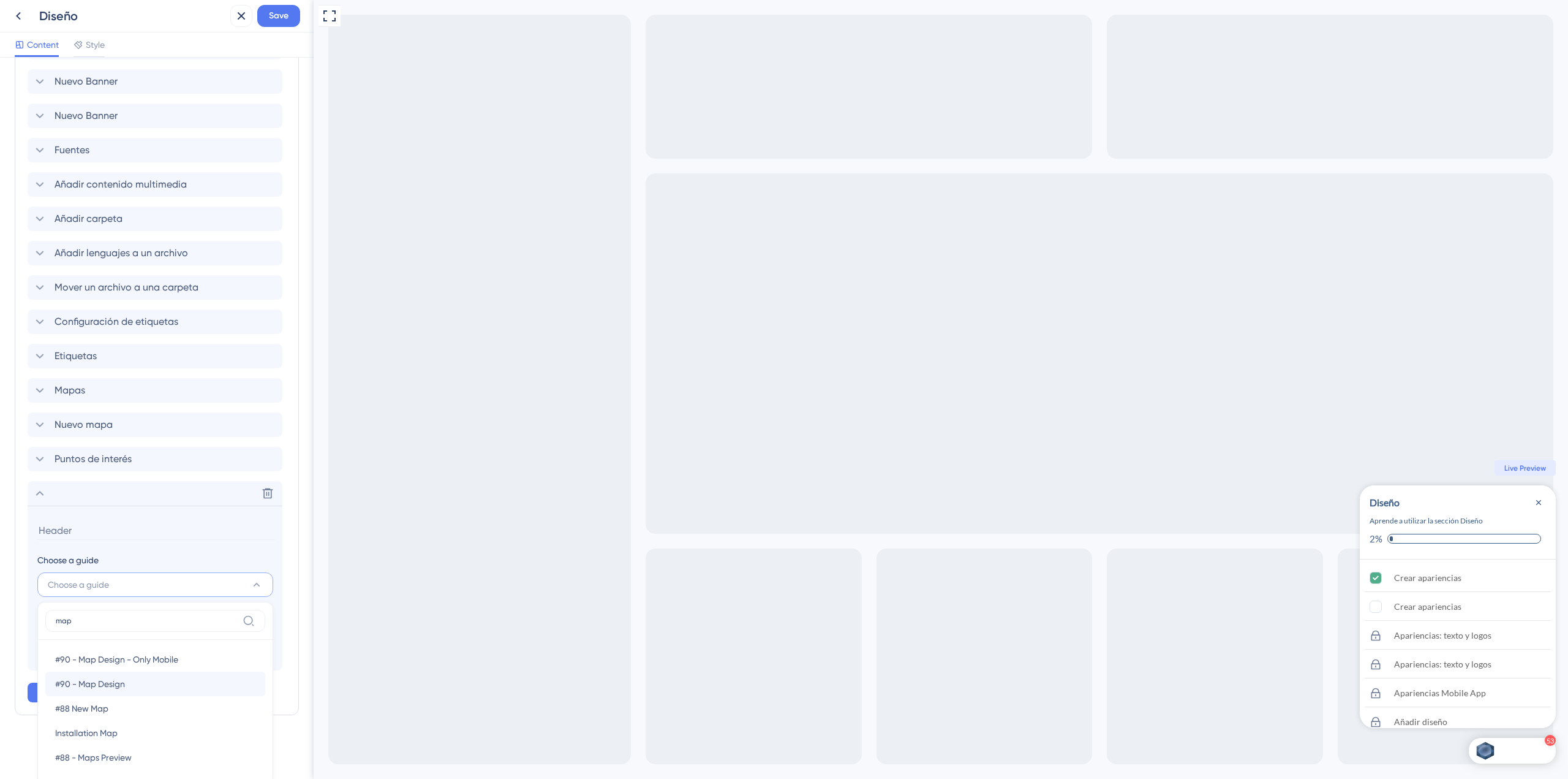
type input "map"
click at [123, 682] on span "#90 - Map Design" at bounding box center [90, 683] width 70 height 15
click at [60, 530] on input "#90 - Map Design" at bounding box center [156, 531] width 238 height 19
drag, startPoint x: 66, startPoint y: 530, endPoint x: -84, endPoint y: 537, distance: 150.2
click at [0, 0] on html "Diseño Save Content Style Checklist Header Title Diseño Subtitle Aprende a util…" at bounding box center [784, 0] width 1568 height 0
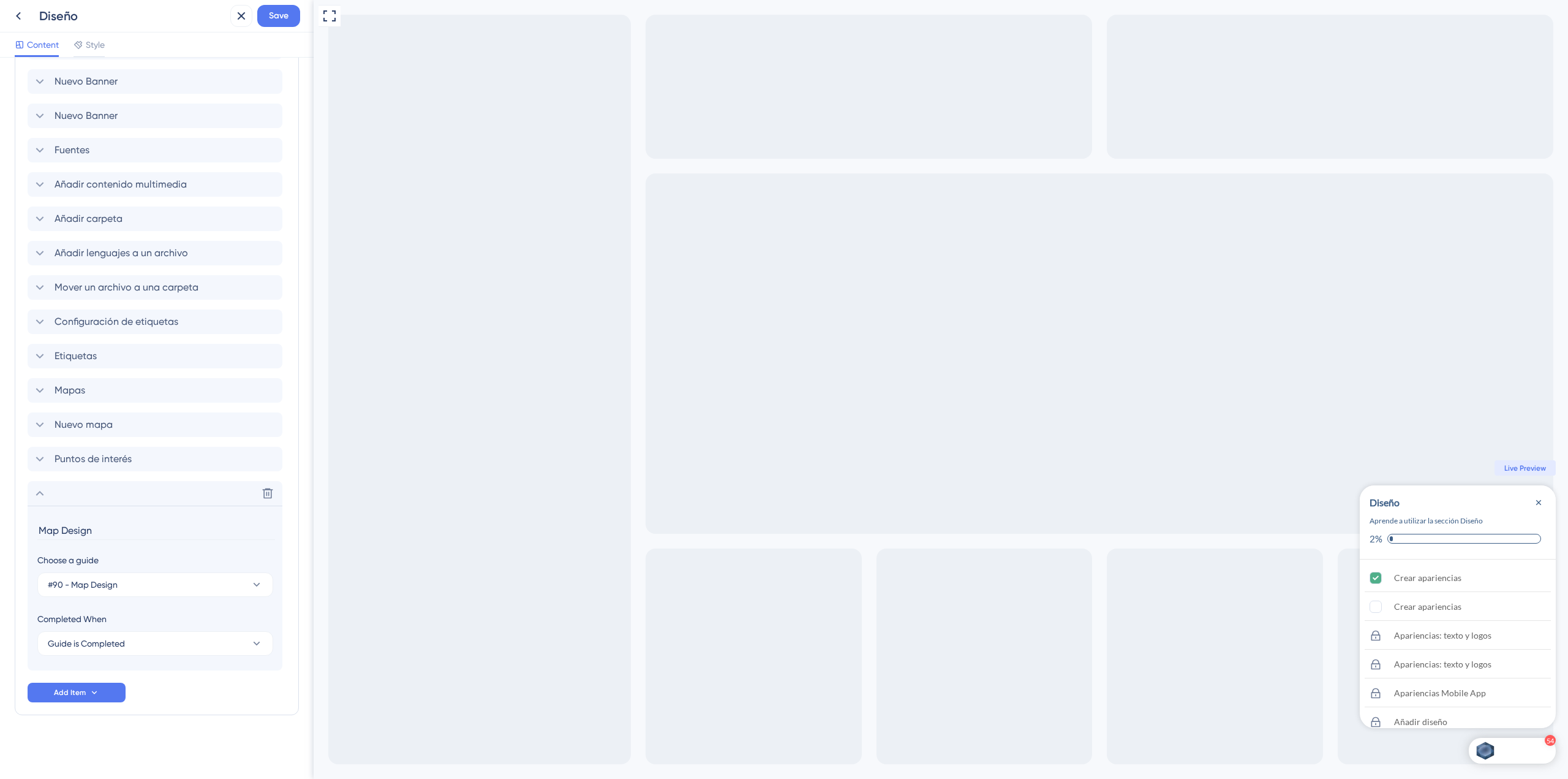
drag, startPoint x: 42, startPoint y: 526, endPoint x: 261, endPoint y: 527, distance: 219.0
click at [260, 527] on input "Map Design" at bounding box center [156, 531] width 238 height 19
drag, startPoint x: 104, startPoint y: 534, endPoint x: -43, endPoint y: 517, distance: 148.0
click at [0, 0] on html "Diseño Save Content Style Checklist Header Title Diseño Subtitle Aprende a util…" at bounding box center [784, 0] width 1568 height 0
type input "Diseño mapa"
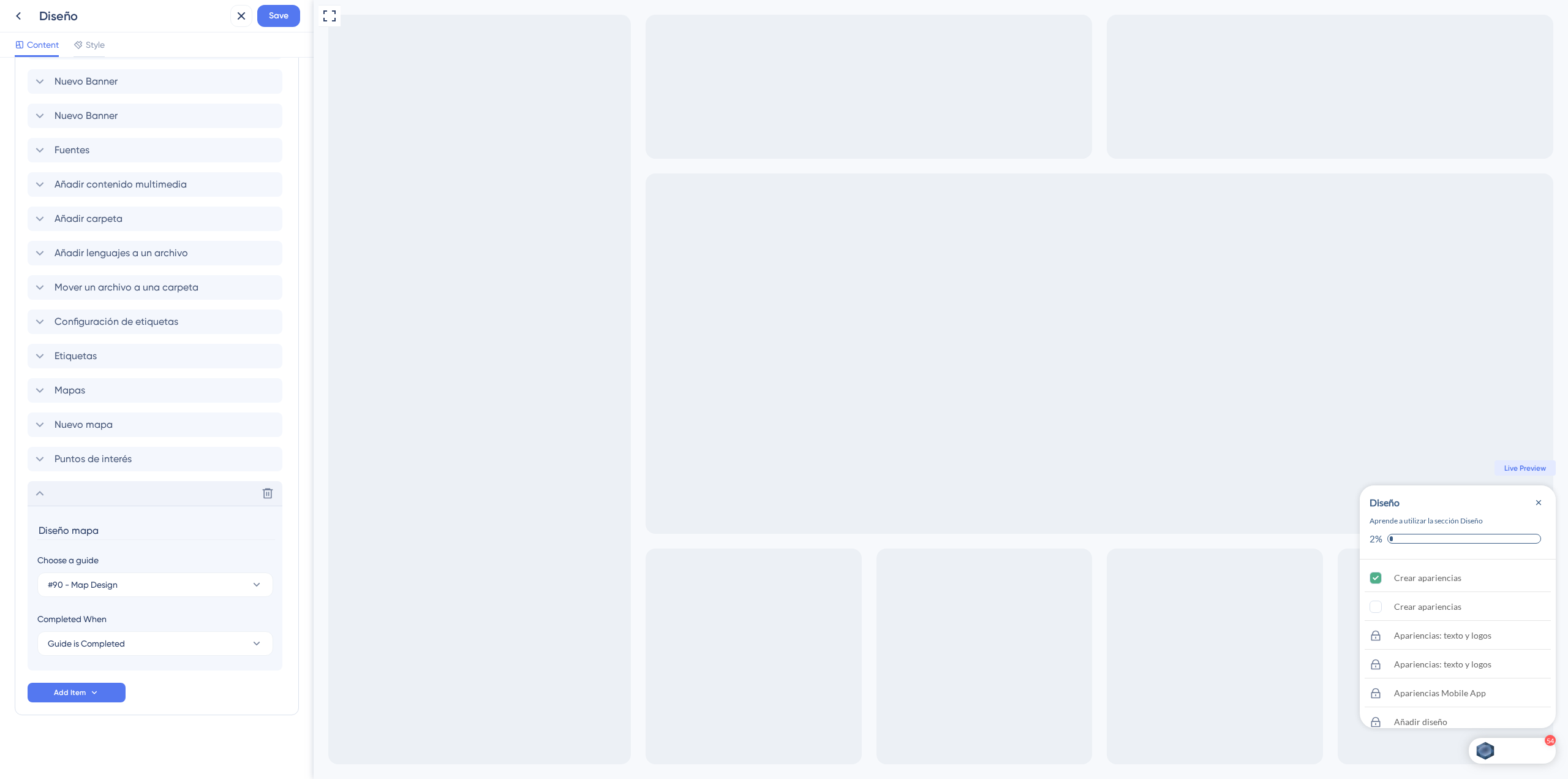
click at [43, 490] on icon at bounding box center [40, 493] width 15 height 15
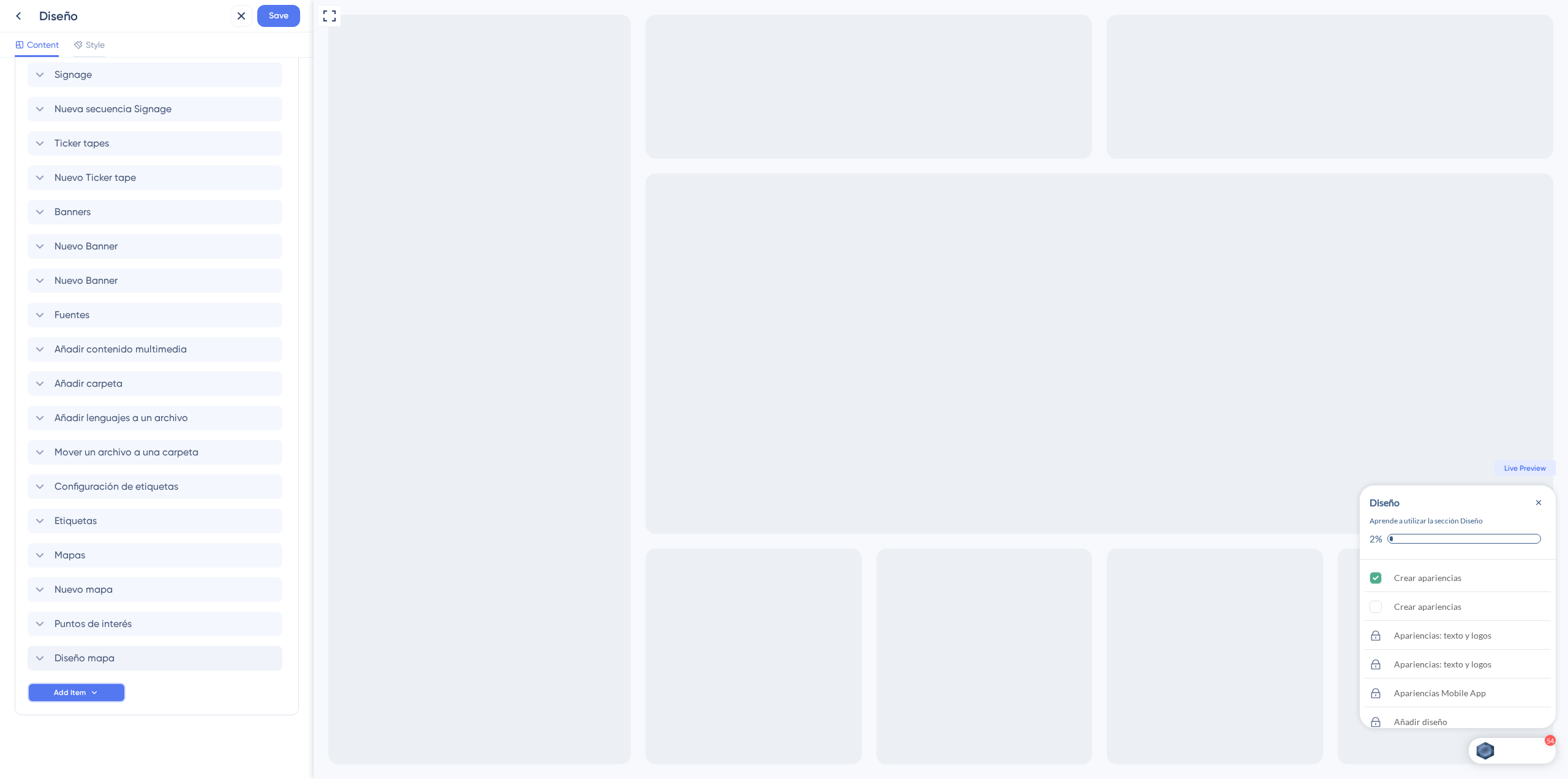
click at [103, 688] on button "Add Item" at bounding box center [77, 692] width 98 height 20
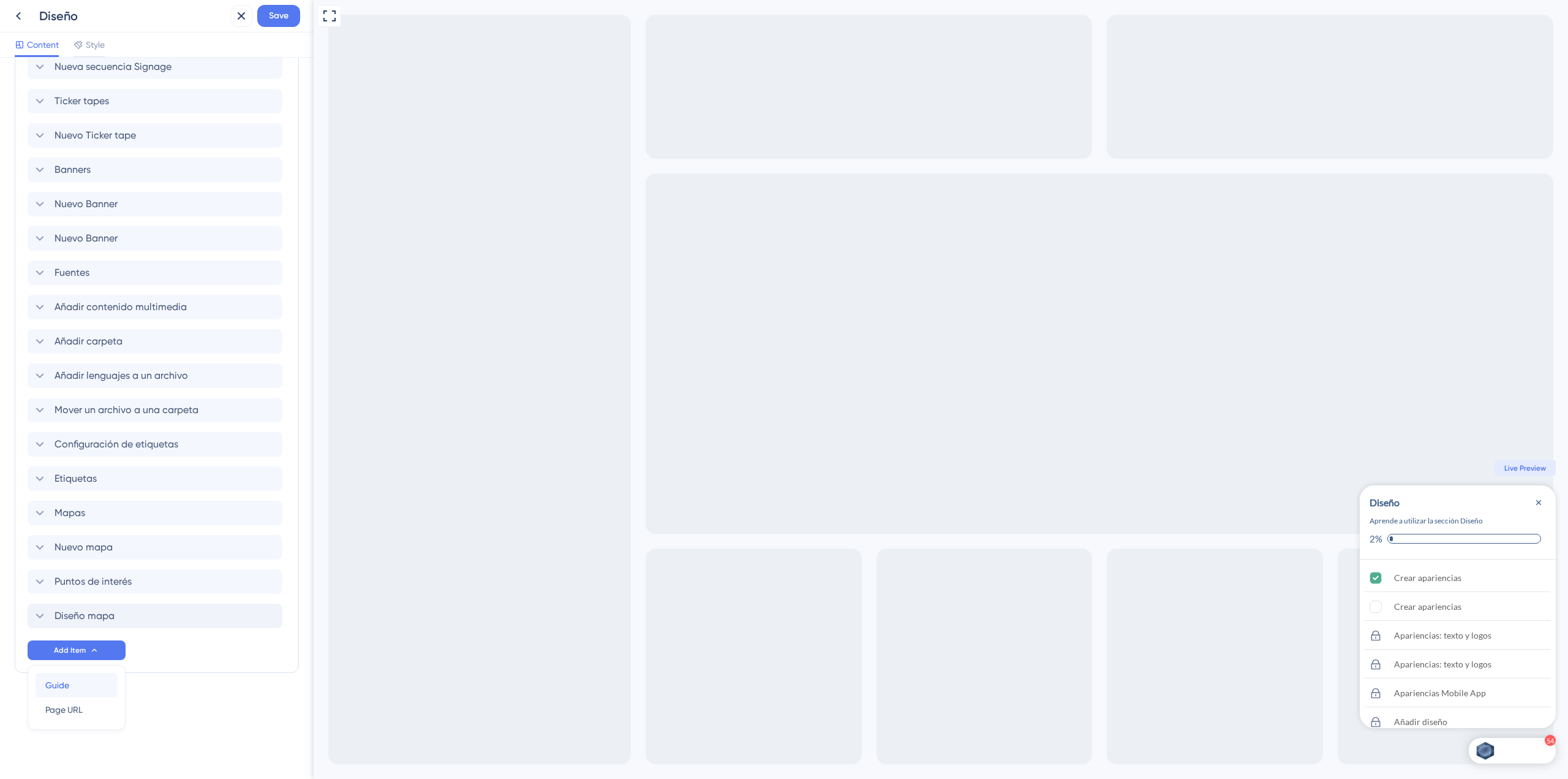
click at [85, 677] on div "Guide Guide" at bounding box center [77, 685] width 62 height 24
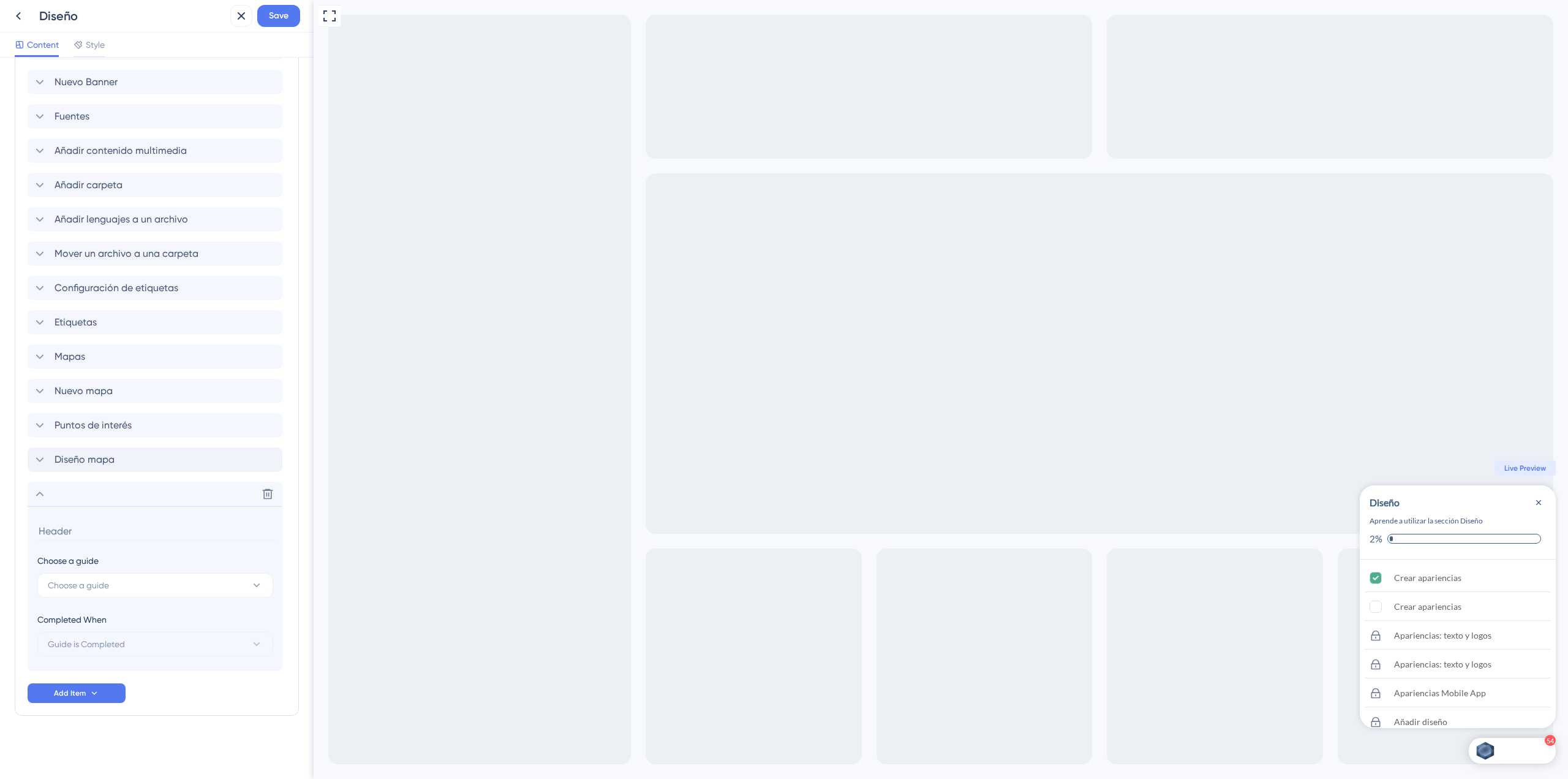
scroll to position [1913, 0]
click at [85, 582] on span "Choose a guide" at bounding box center [78, 584] width 61 height 15
type input "map"
click at [120, 671] on div "#90 - Map Design - Only Mobile #90 - Map Design - Only Mobile" at bounding box center [155, 659] width 200 height 24
drag, startPoint x: 199, startPoint y: 527, endPoint x: -119, endPoint y: 514, distance: 318.3
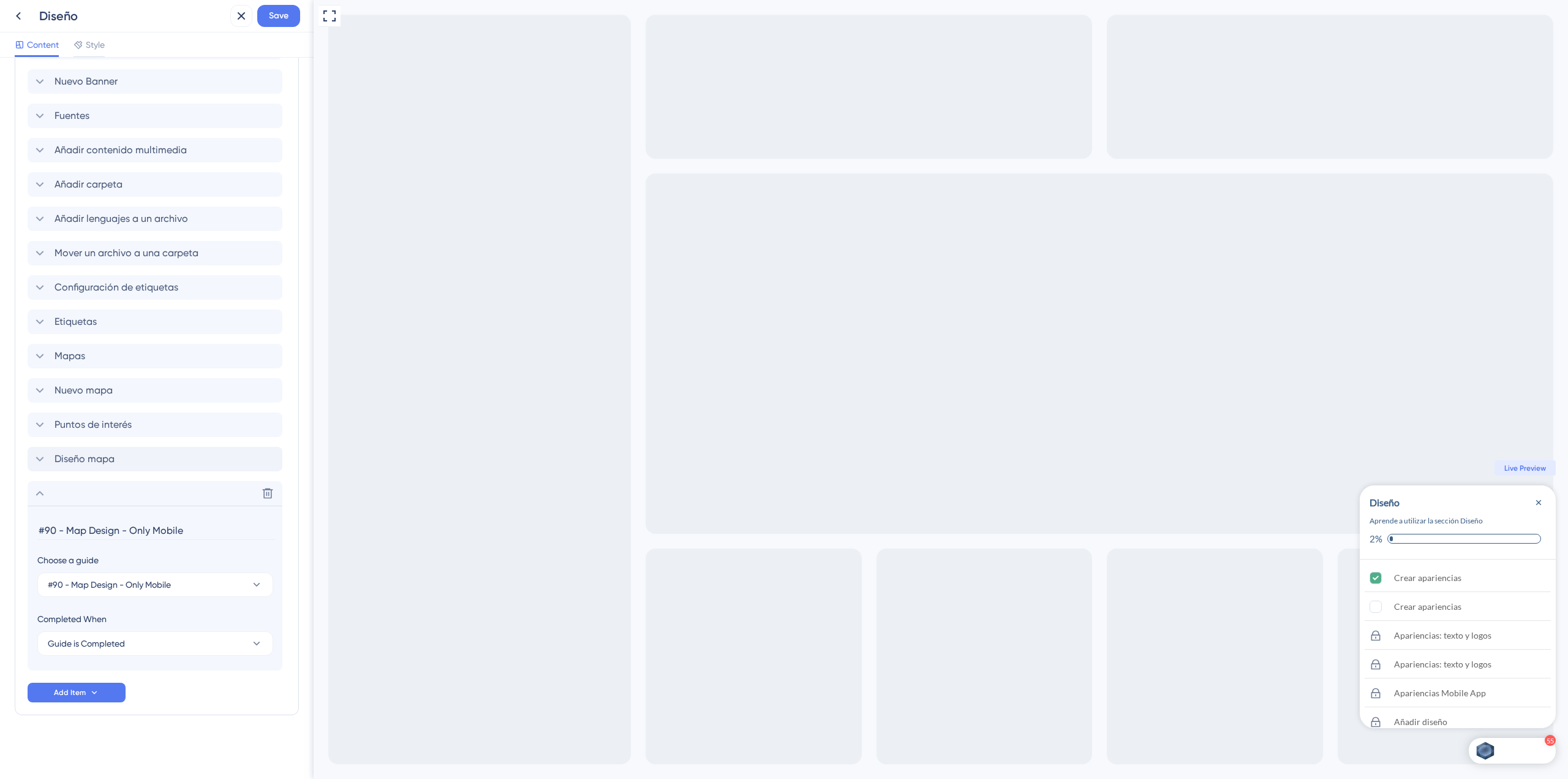
click at [0, 0] on html "Diseño Save Content Style Checklist Header Title Diseño Subtitle Aprende a util…" at bounding box center [784, 0] width 1568 height 0
paste input "Diseño mapa"
type input "Diseño mapa"
click at [279, 11] on span "Save" at bounding box center [279, 16] width 20 height 15
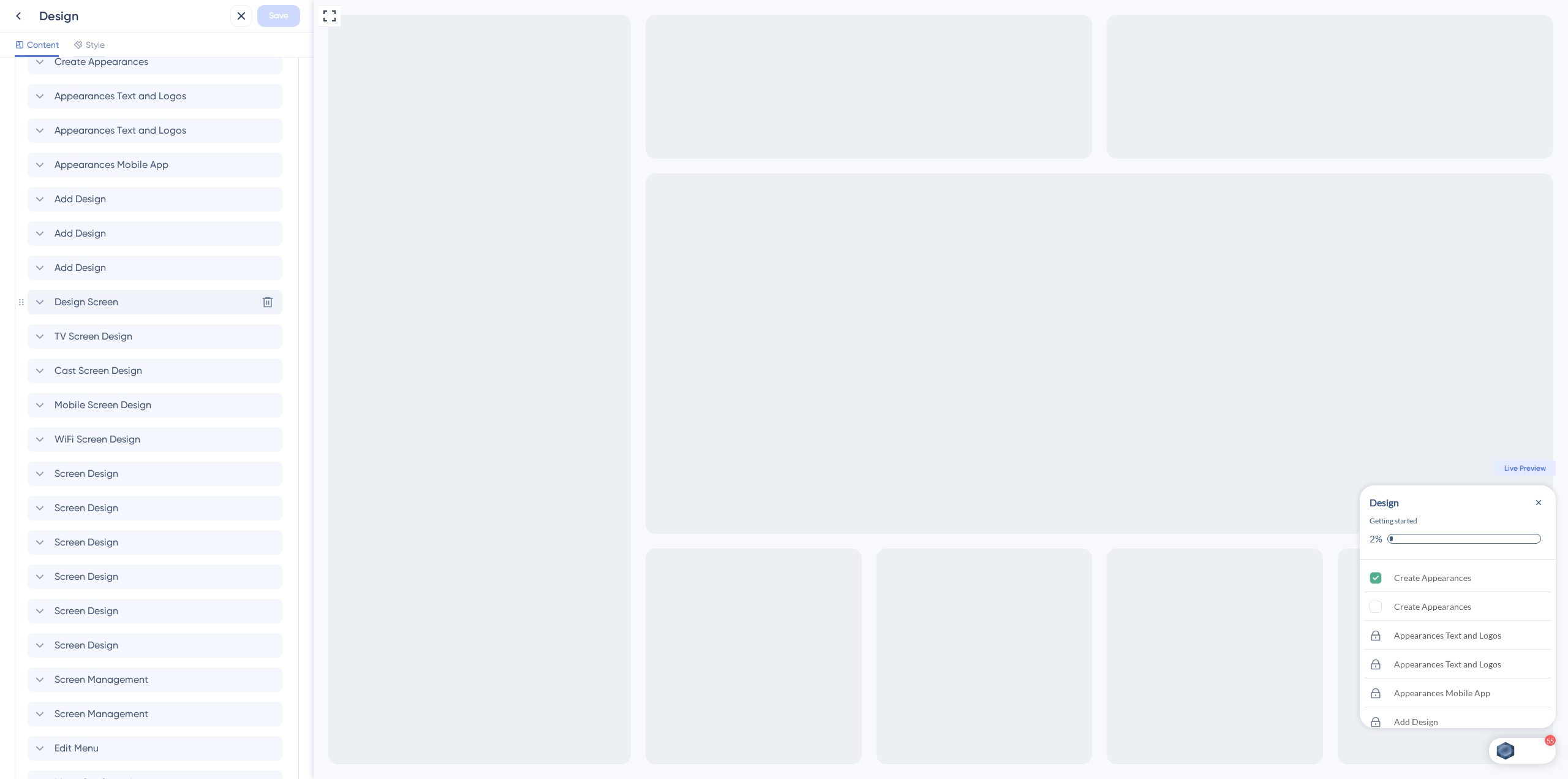
click at [126, 298] on div "Design Screen Delete" at bounding box center [154, 302] width 254 height 24
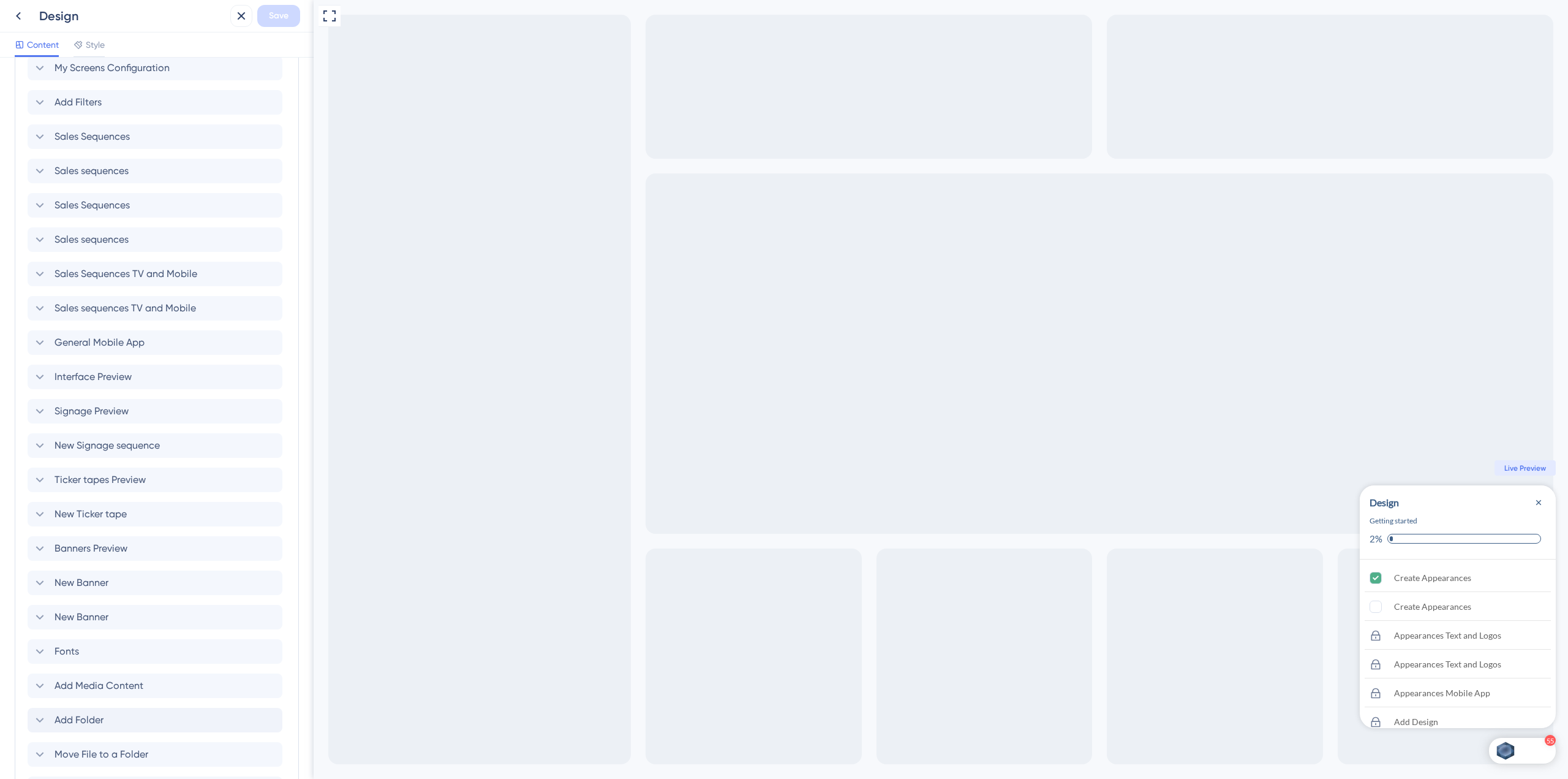
scroll to position [1913, 0]
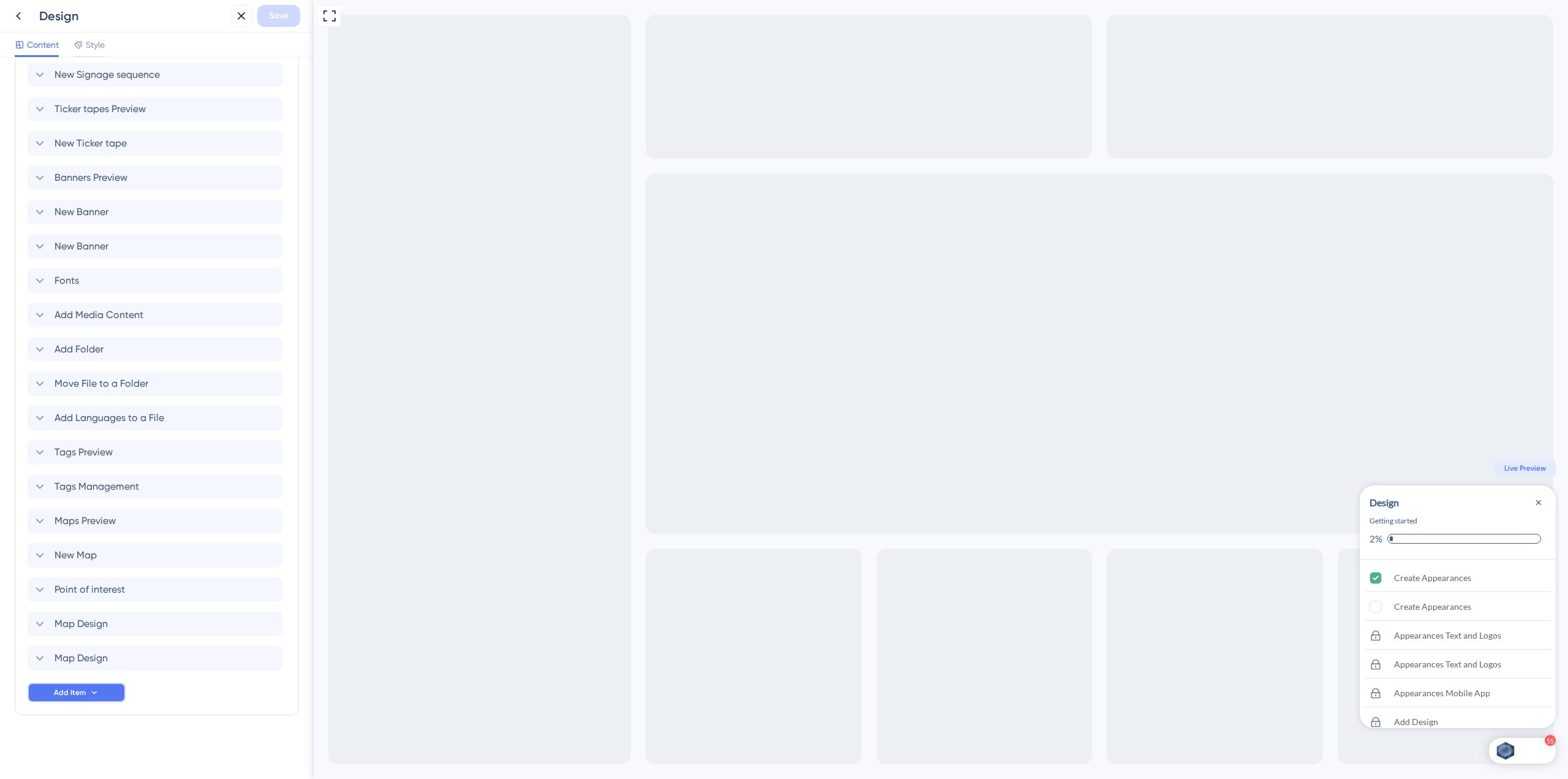
click at [81, 688] on span "Add Item" at bounding box center [69, 692] width 32 height 9
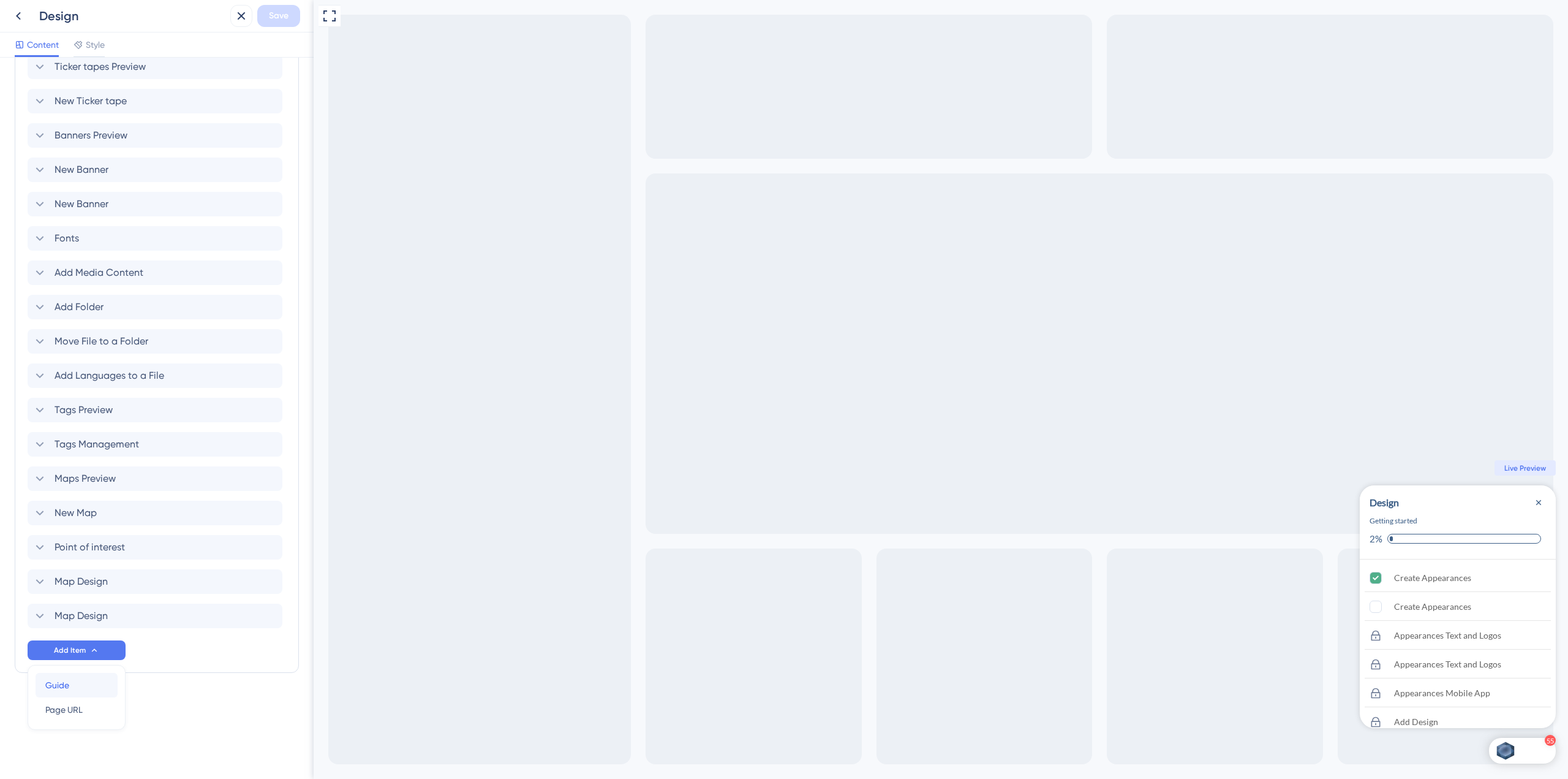
click at [71, 682] on div "Guide Guide" at bounding box center [77, 685] width 62 height 24
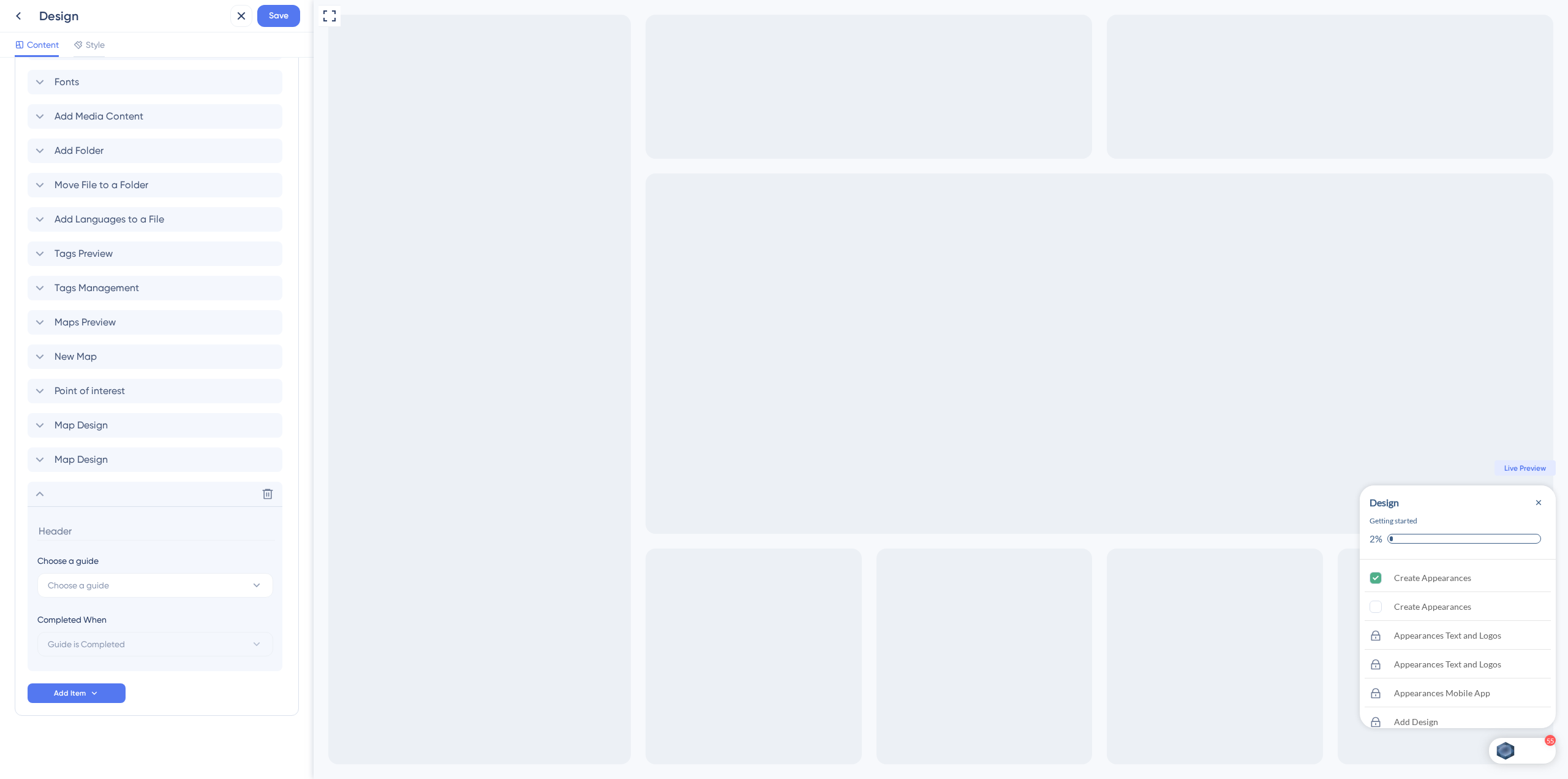
scroll to position [1947, 0]
click at [111, 574] on button "Choose a guide" at bounding box center [154, 584] width 235 height 24
type input "design s"
click at [136, 676] on div "#91 - Design Screen #91 - Design Screen" at bounding box center [155, 683] width 200 height 24
type input "#91 - Design Screen"
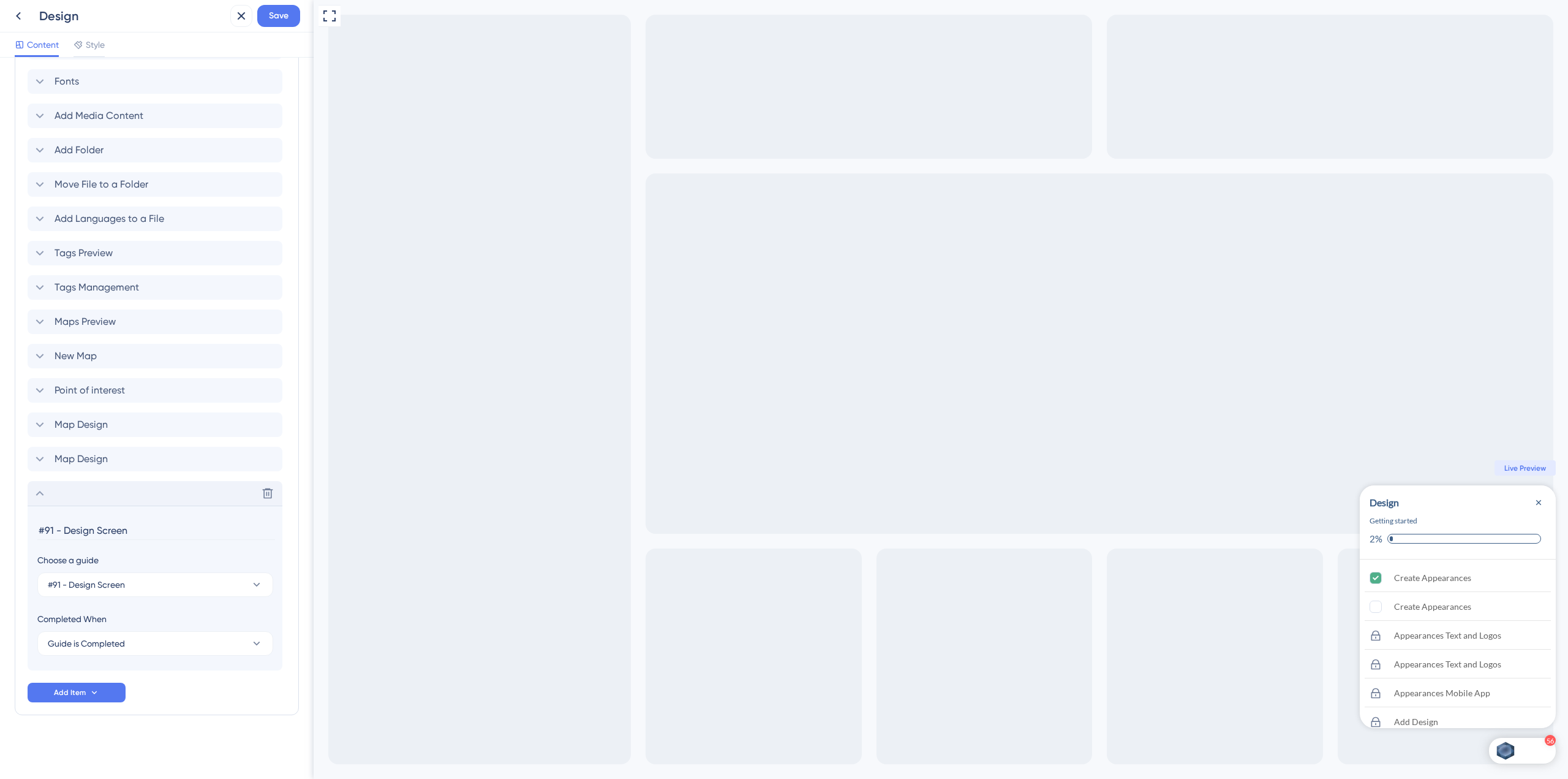
click at [34, 487] on icon at bounding box center [40, 493] width 15 height 15
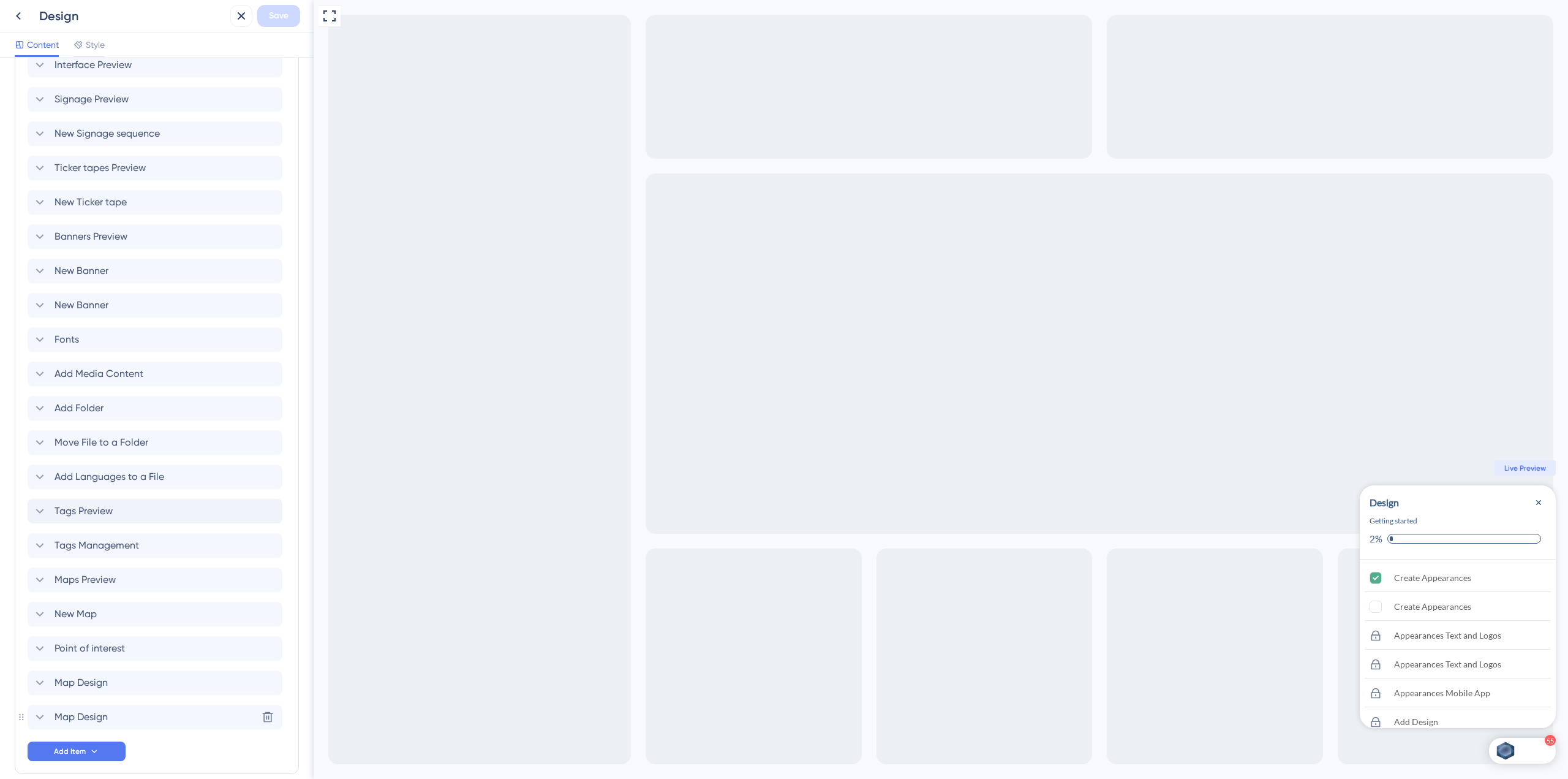
scroll to position [1748, 0]
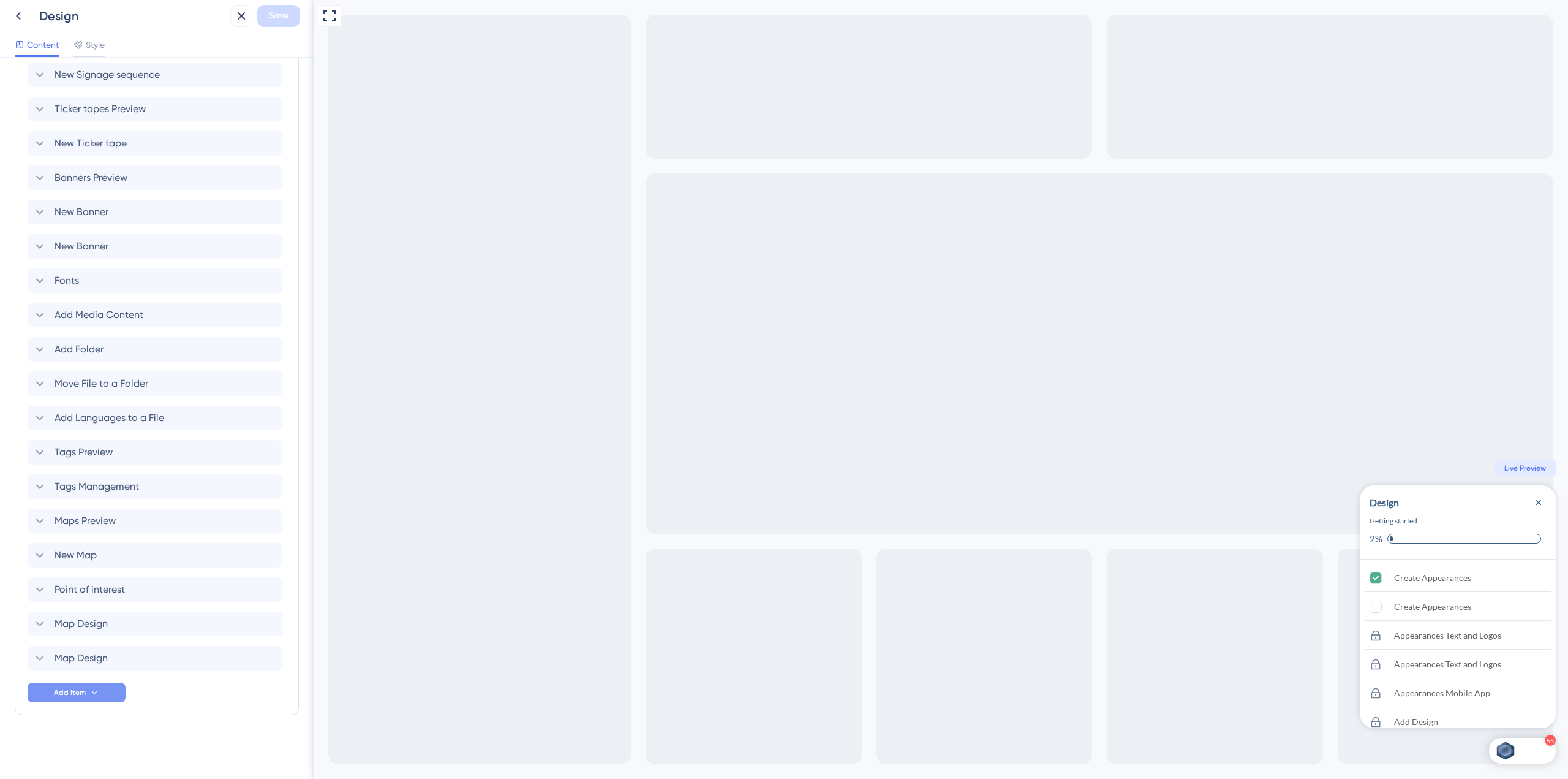
click at [85, 697] on button "Add Item" at bounding box center [77, 692] width 98 height 20
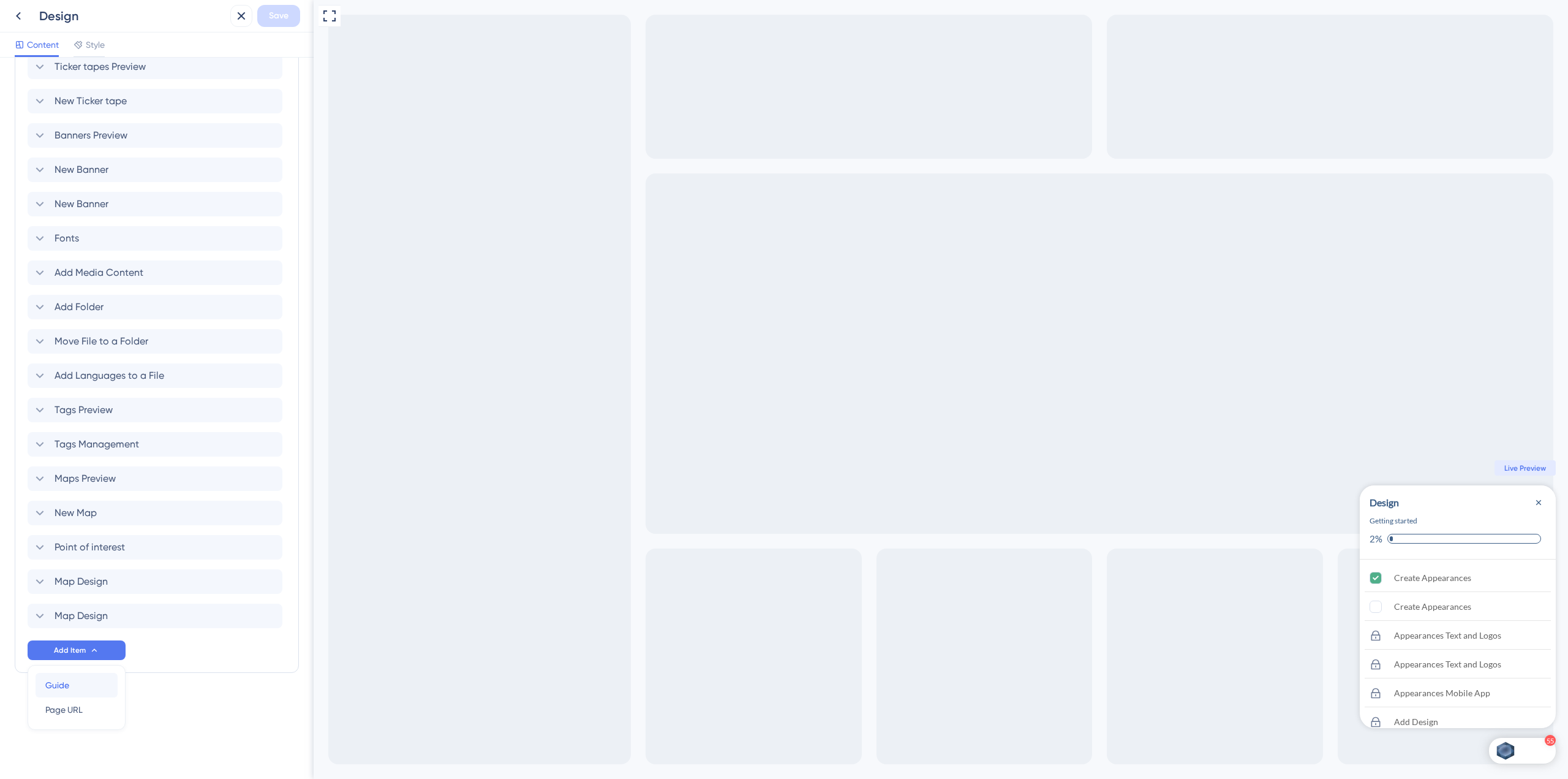
click at [79, 682] on div "Guide Guide" at bounding box center [77, 685] width 62 height 24
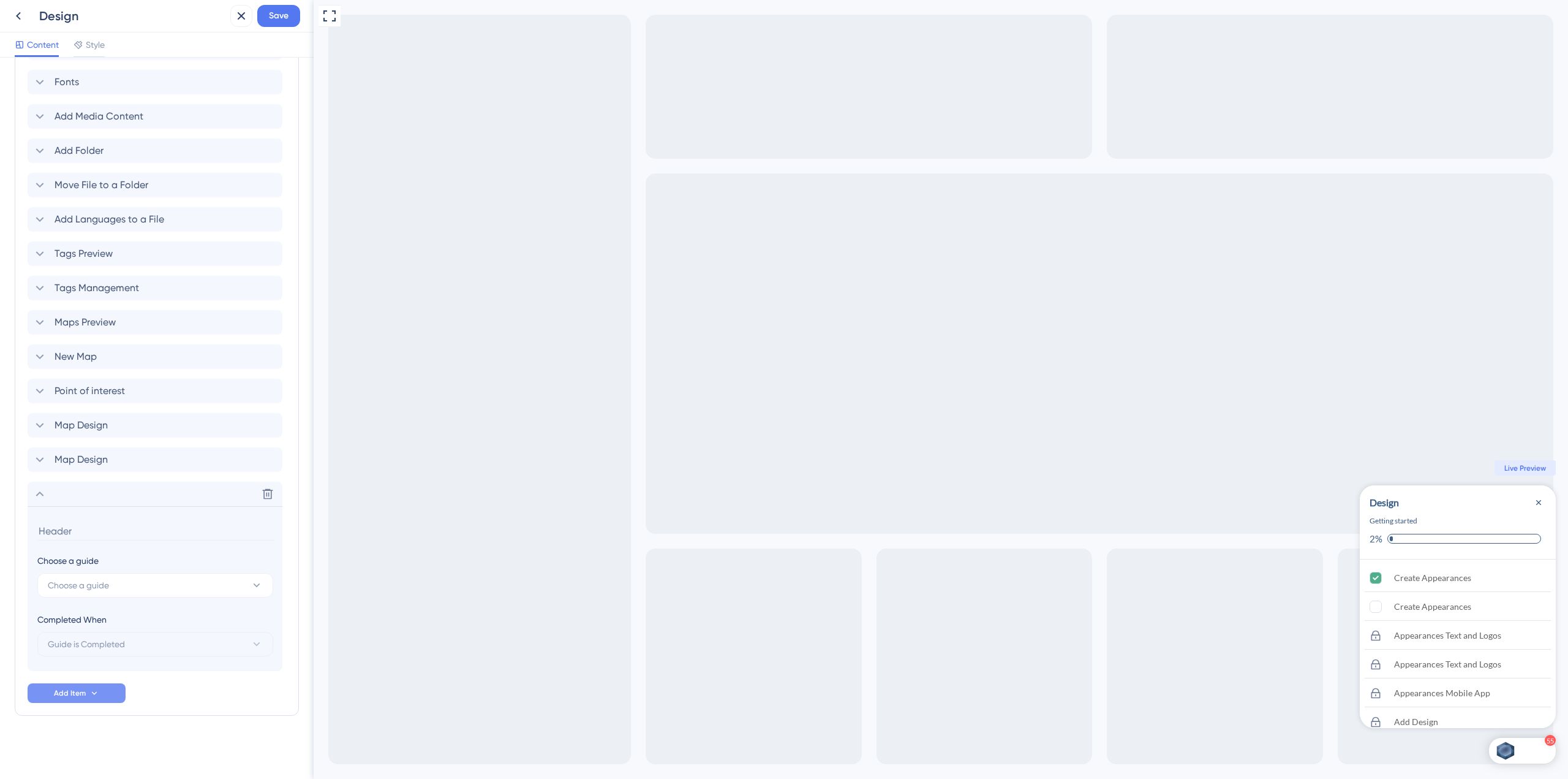
scroll to position [1947, 0]
click at [122, 580] on button "Choose a guide" at bounding box center [154, 584] width 235 height 24
type input "design sc"
click at [116, 686] on span "#91 - Design Screen" at bounding box center [93, 683] width 77 height 15
type input "#91 - Design Screen"
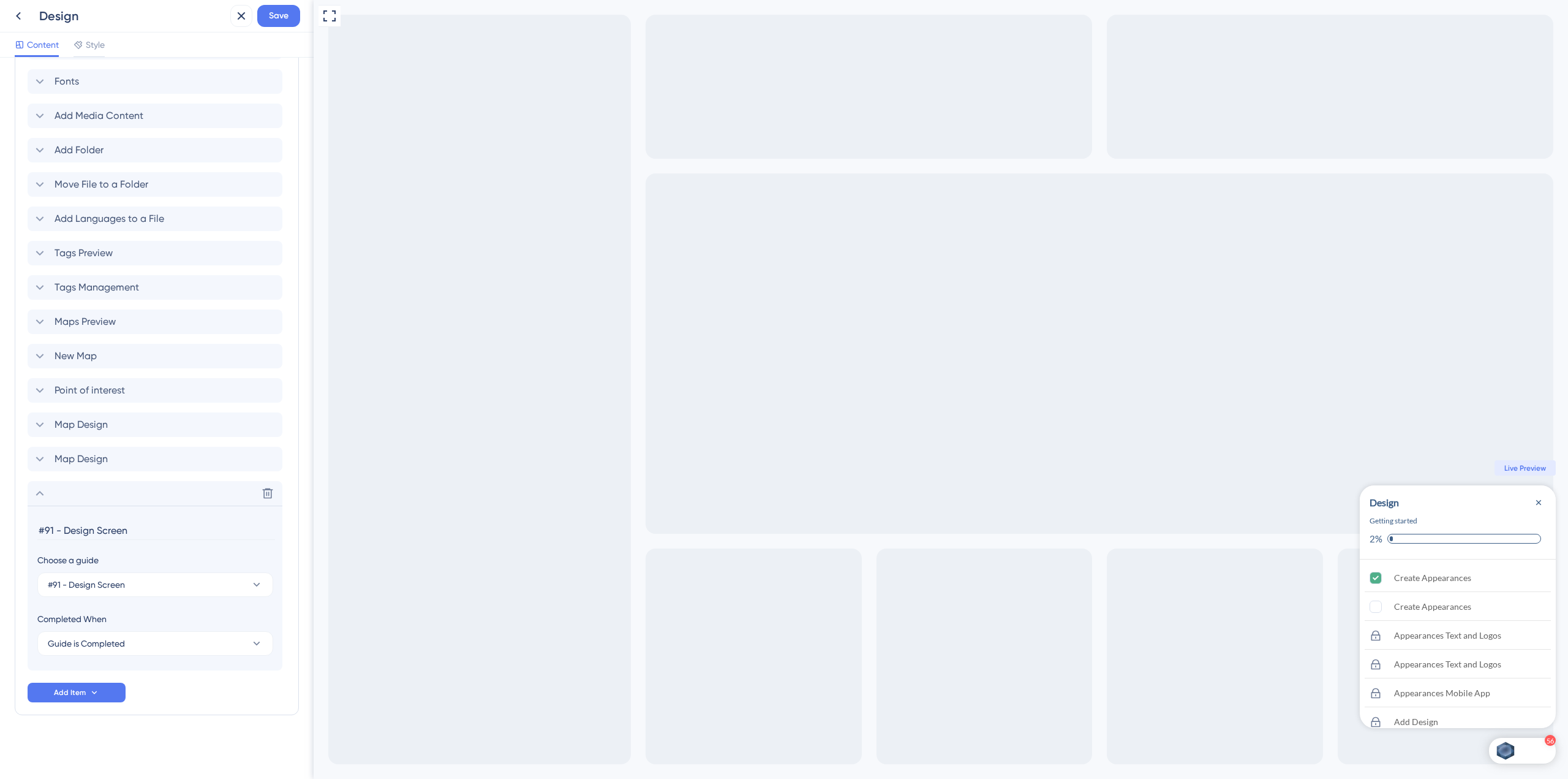
click at [81, 531] on input "#91 - Design Screen" at bounding box center [156, 531] width 238 height 19
click at [65, 531] on input "#91 - Design Screen" at bounding box center [156, 531] width 238 height 19
click at [48, 500] on div "Delete" at bounding box center [154, 493] width 254 height 24
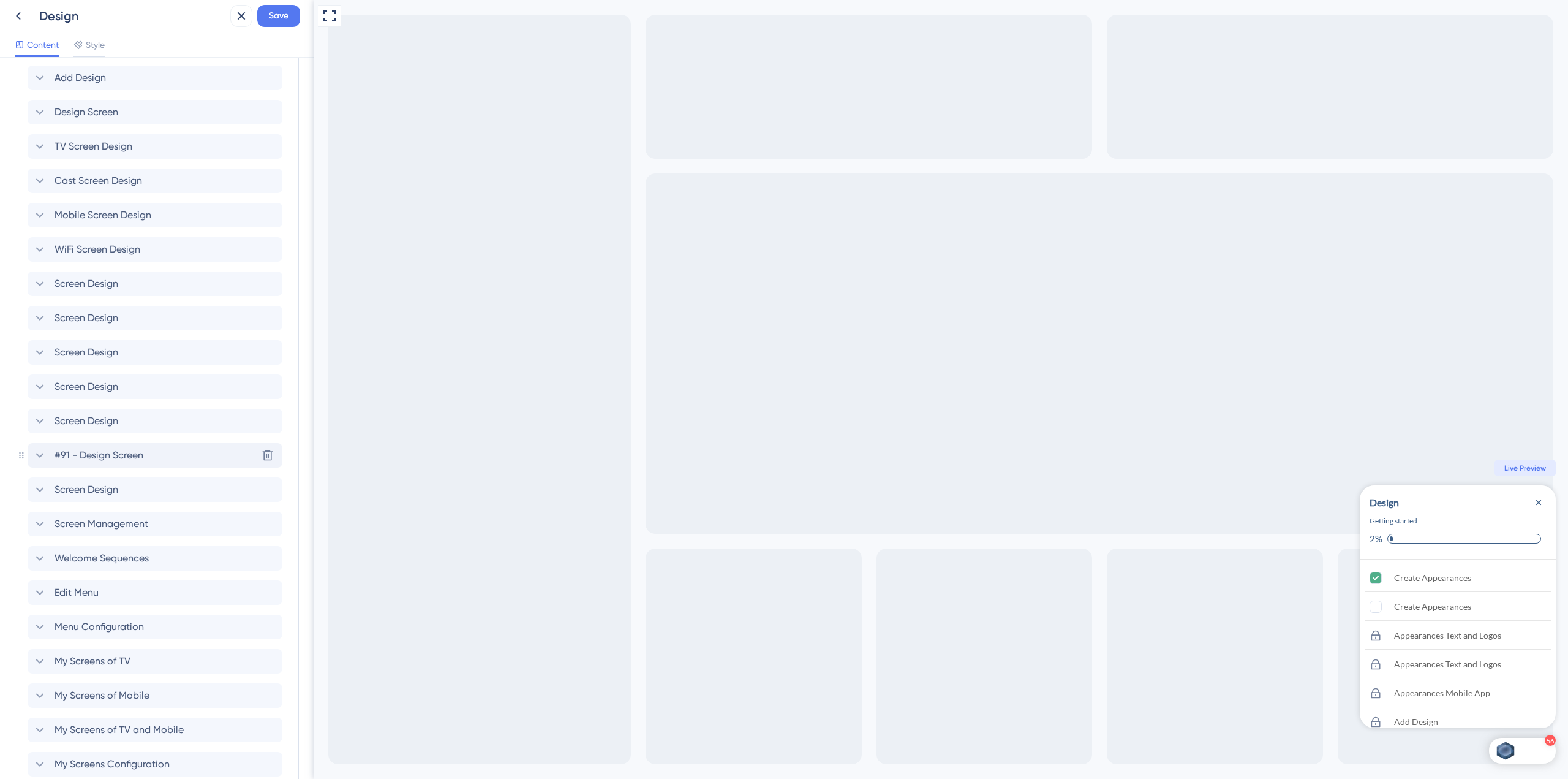
scroll to position [681, 0]
click at [109, 149] on span "#91 - Design Screen" at bounding box center [98, 147] width 89 height 15
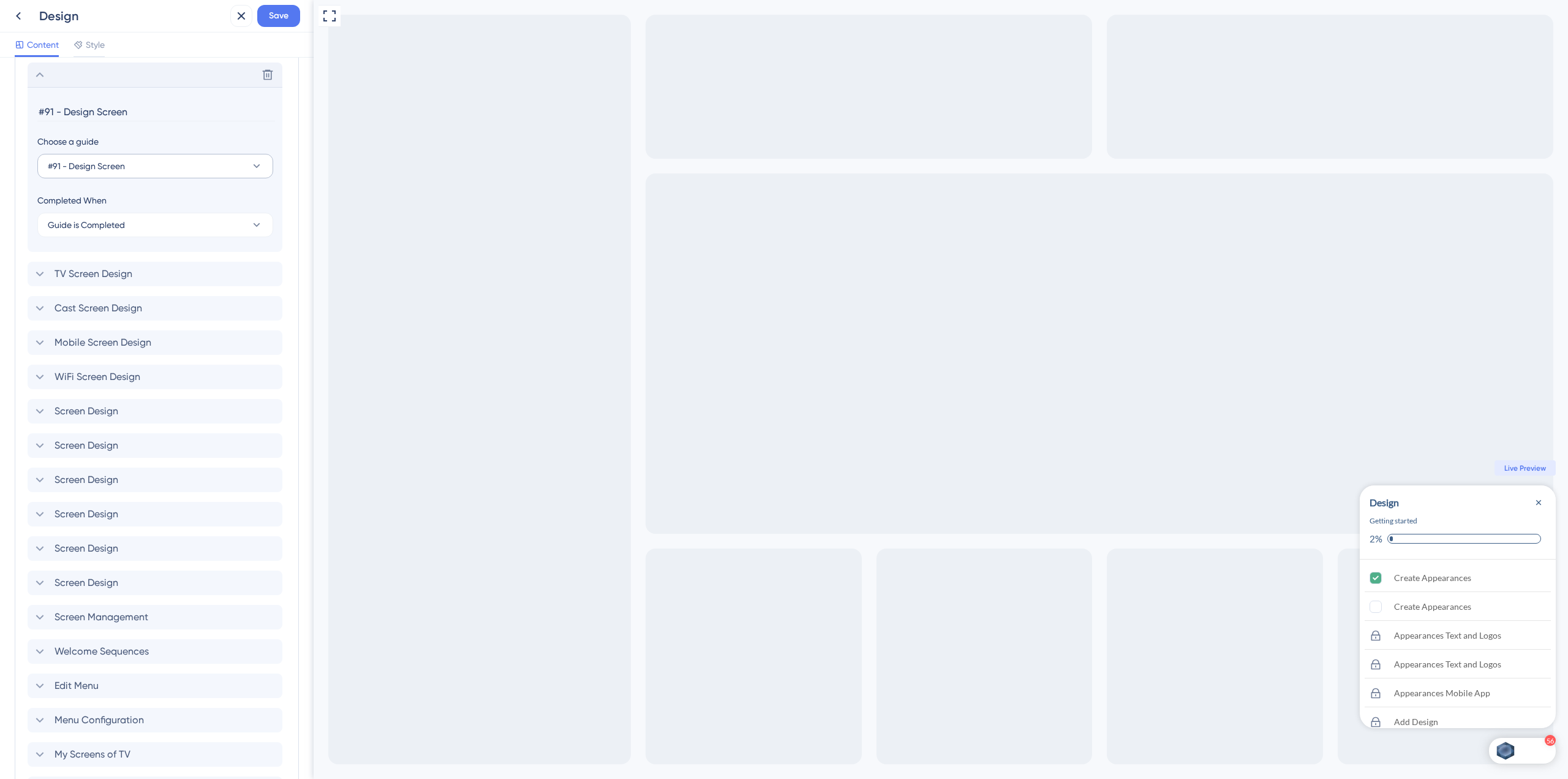
scroll to position [757, 0]
drag, startPoint x: 63, startPoint y: 110, endPoint x: 31, endPoint y: 107, distance: 32.1
click at [31, 107] on section "#91 - Design Screen Choose a guide #91 - Design Screen Completed When Guide is …" at bounding box center [154, 164] width 254 height 165
type input "Design Screen"
click at [282, 14] on span "Save" at bounding box center [279, 16] width 20 height 15
